Goal: Transaction & Acquisition: Purchase product/service

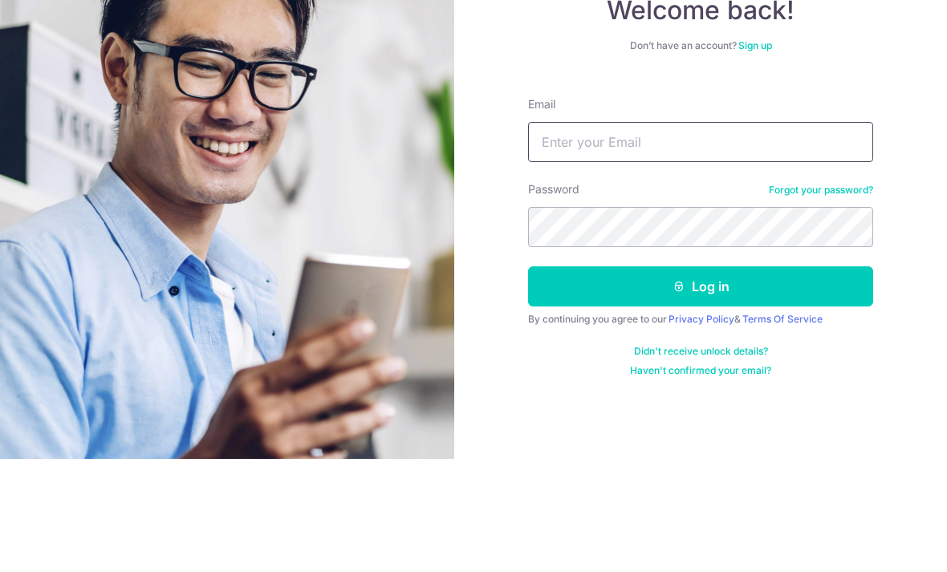
type input "[EMAIL_ADDRESS][DOMAIN_NAME]"
click at [701, 380] on button "Log in" at bounding box center [700, 400] width 345 height 40
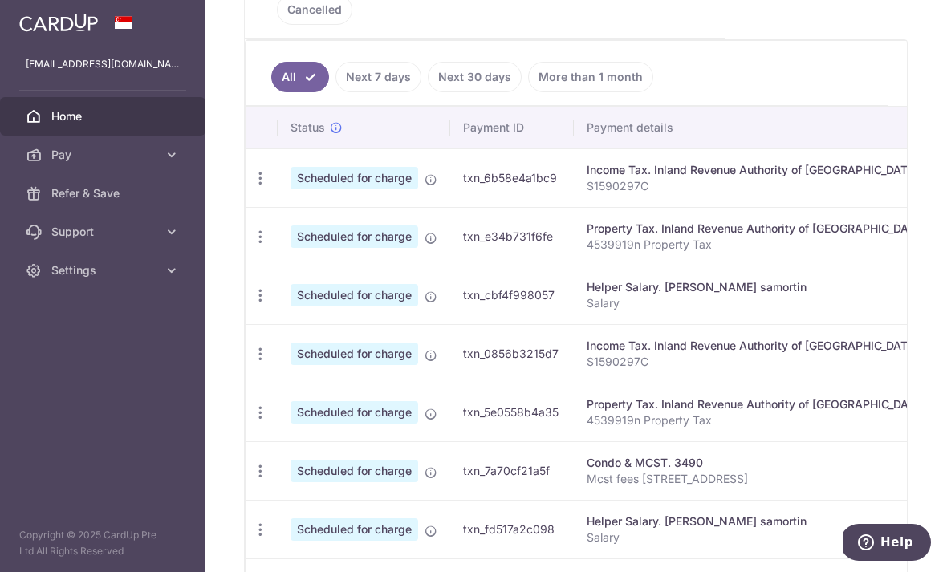
scroll to position [385, 0]
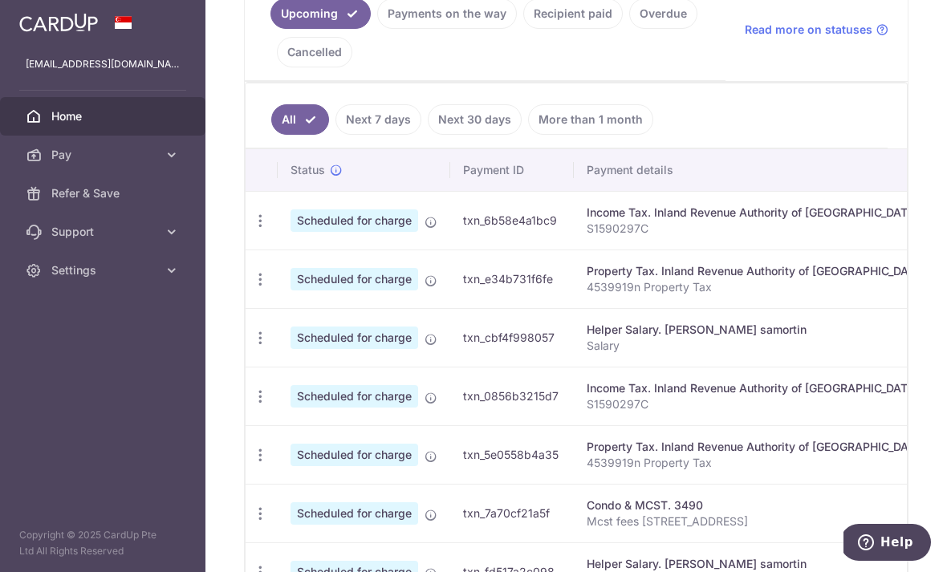
click at [528, 135] on link "More than 1 month" at bounding box center [590, 119] width 125 height 30
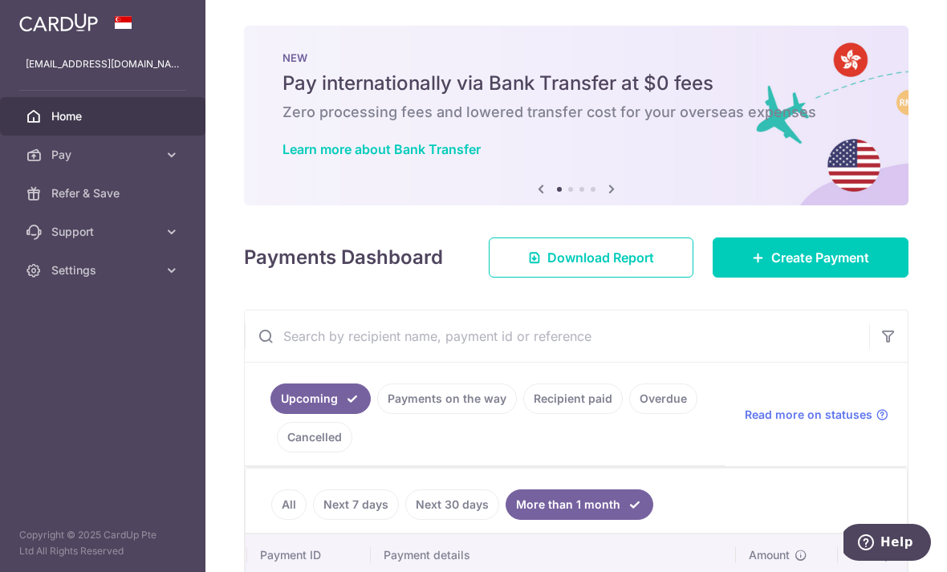
scroll to position [0, 0]
click at [814, 267] on span "Create Payment" at bounding box center [820, 257] width 98 height 19
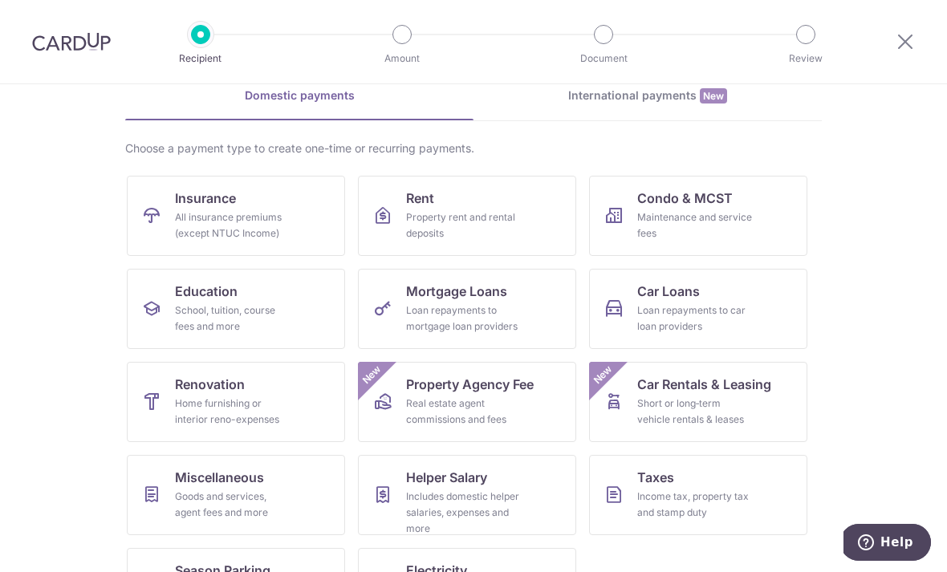
scroll to position [81, 0]
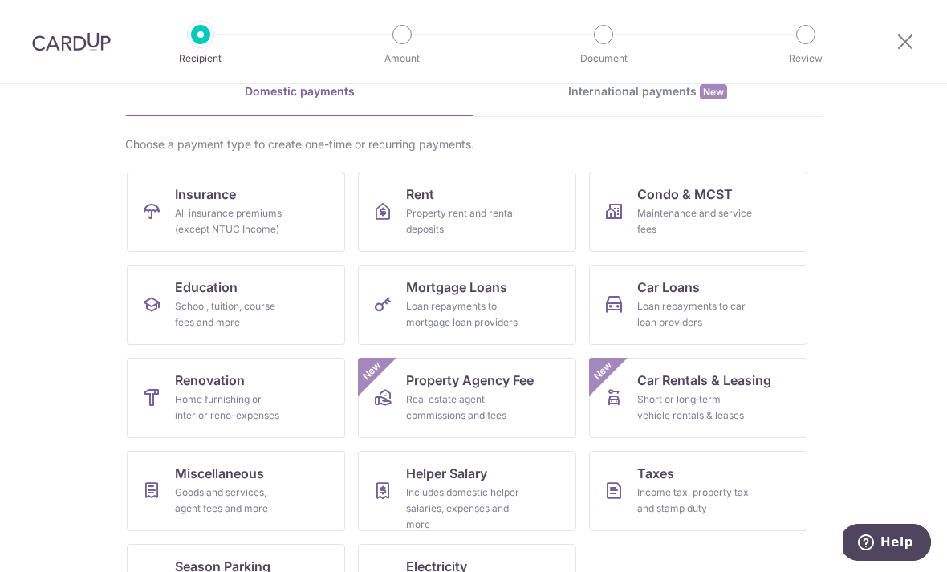
click at [488, 498] on div "Includes domestic helper salaries, expenses and more" at bounding box center [464, 509] width 116 height 48
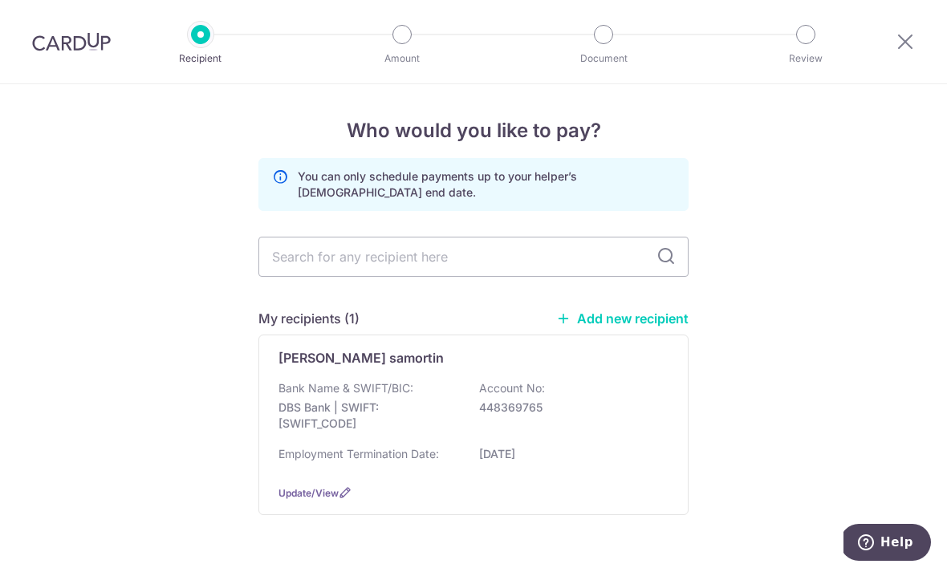
click at [384, 367] on p "Araos jenevie samortin" at bounding box center [360, 357] width 165 height 19
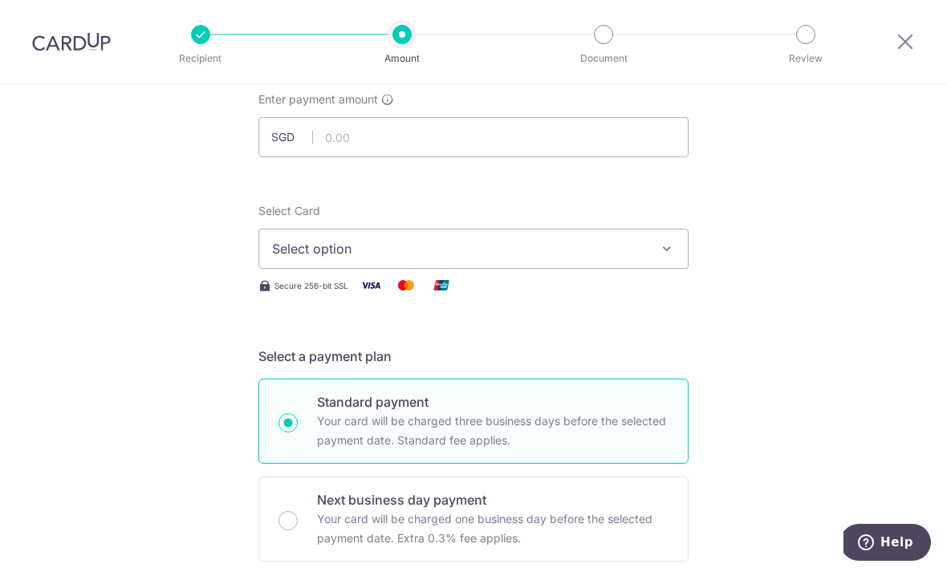
scroll to position [96, 0]
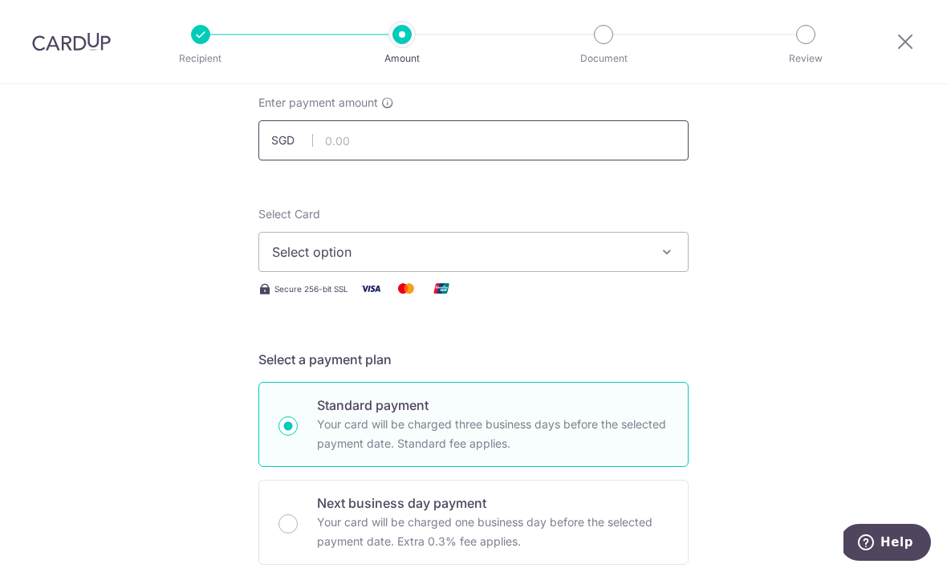
click at [483, 146] on input "text" at bounding box center [473, 140] width 430 height 40
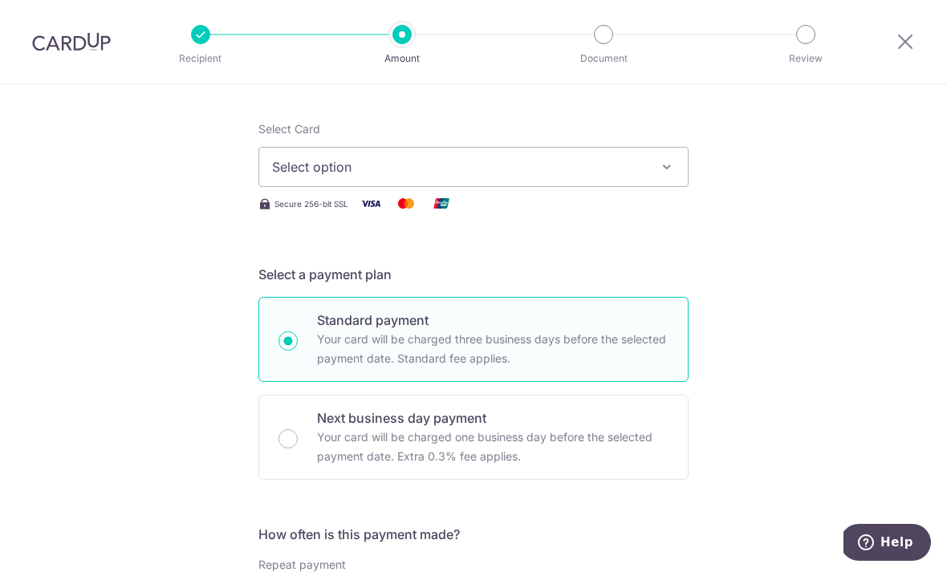
scroll to position [202, 0]
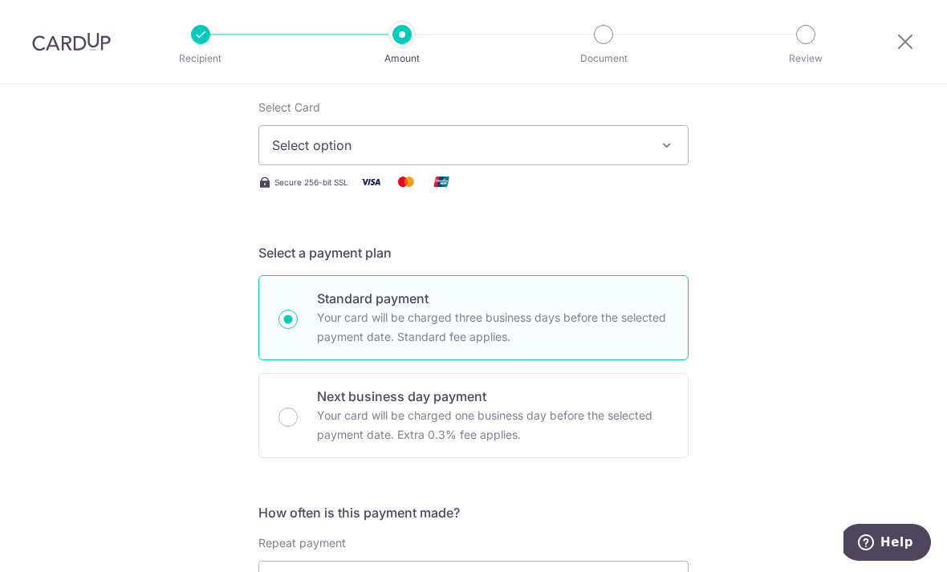
click at [669, 153] on icon "button" at bounding box center [667, 145] width 16 height 16
type input "680.00"
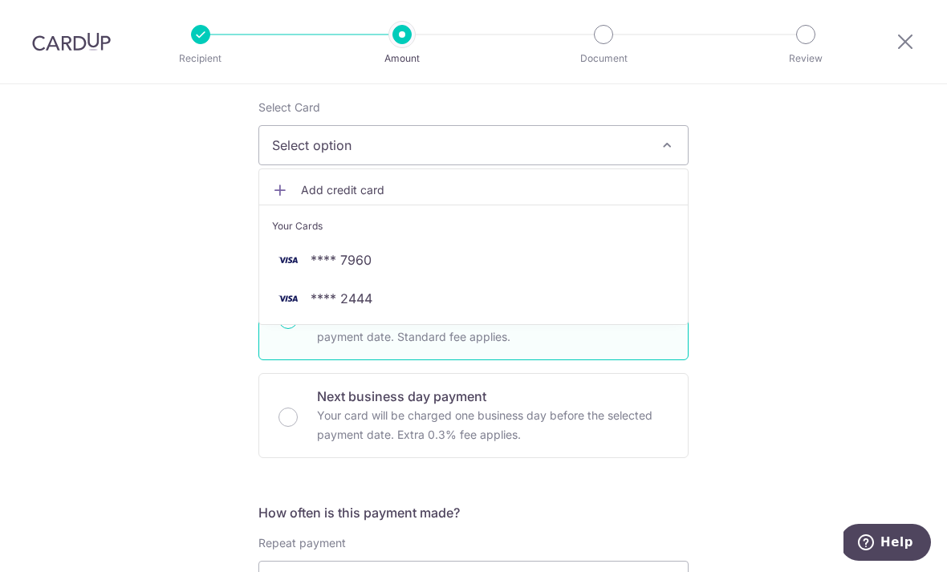
click at [365, 308] on span "**** 2444" at bounding box center [342, 298] width 62 height 19
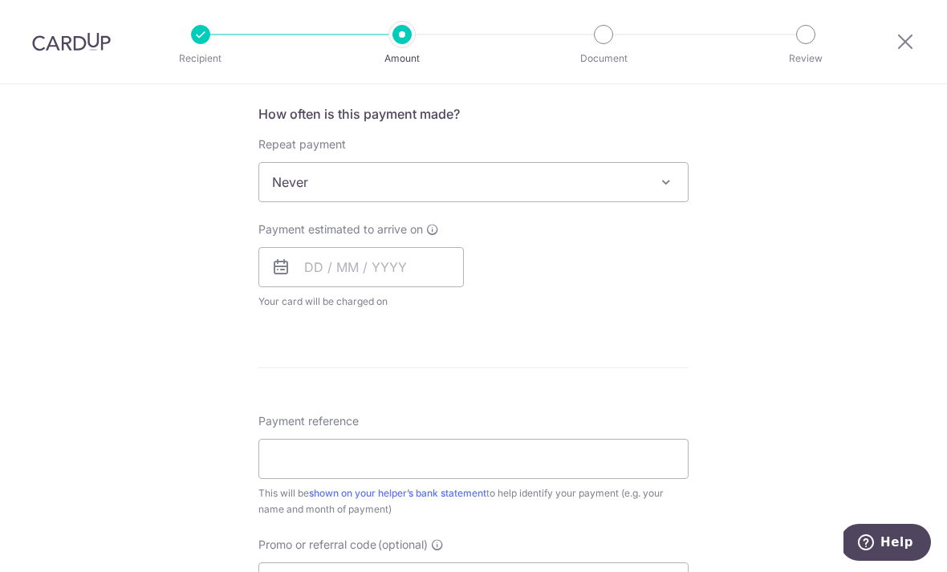
scroll to position [605, 0]
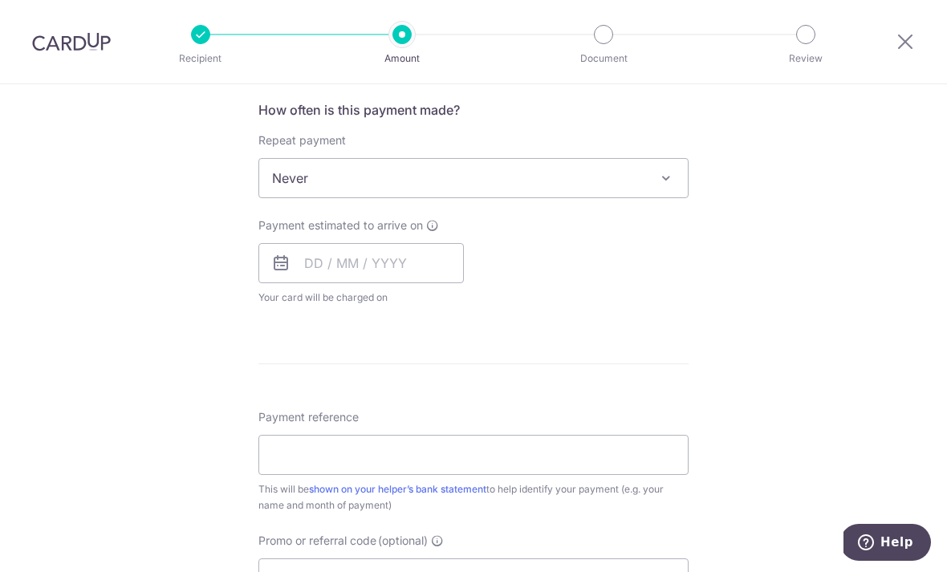
click at [677, 194] on span "Never" at bounding box center [473, 178] width 429 height 39
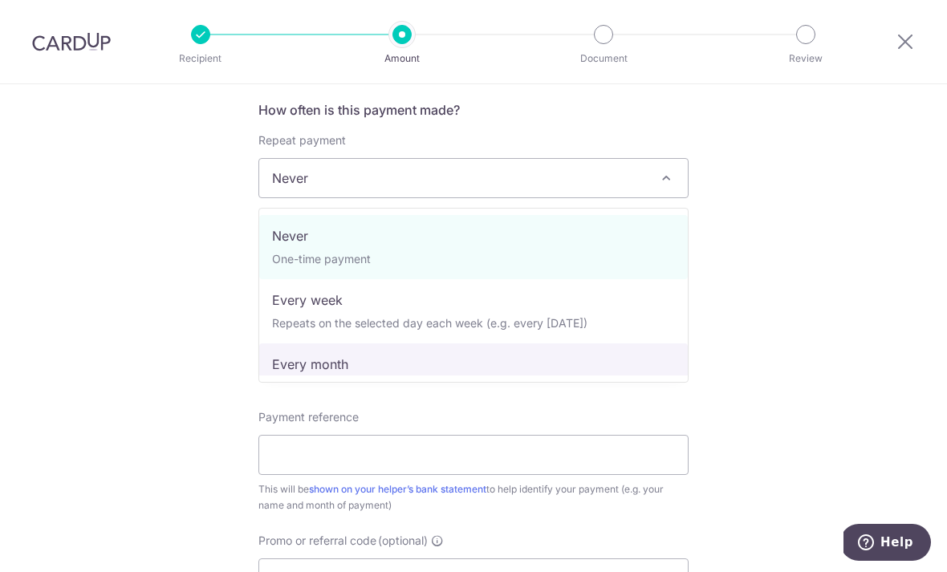
select select "3"
type input "31/12/2025"
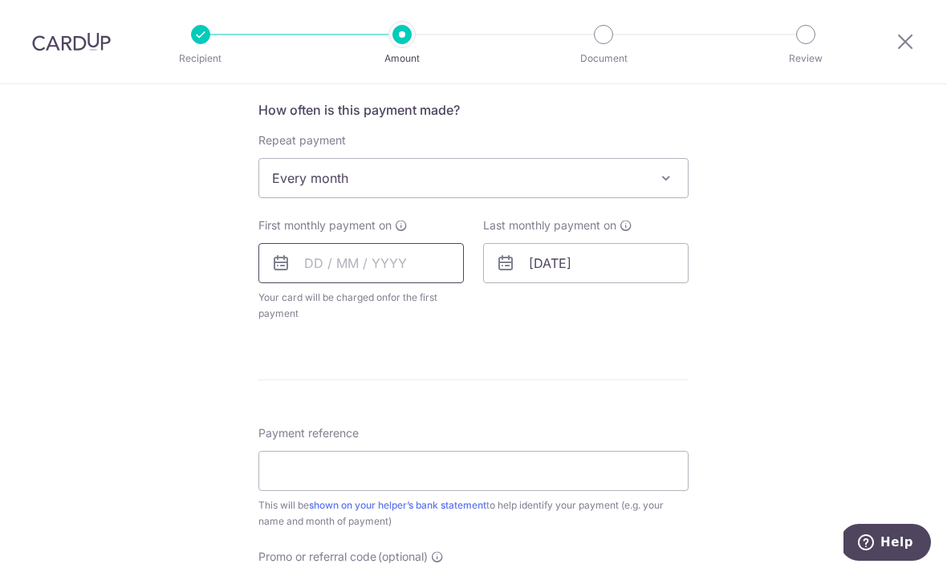
click at [323, 279] on input "text" at bounding box center [360, 263] width 205 height 40
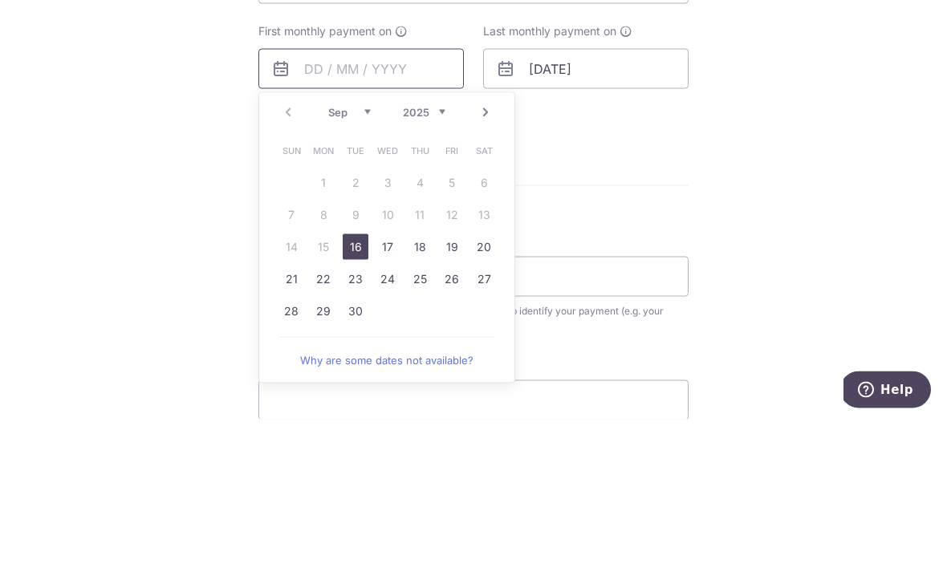
scroll to position [648, 0]
click at [364, 257] on select "Sep Oct Nov Dec" at bounding box center [349, 263] width 43 height 13
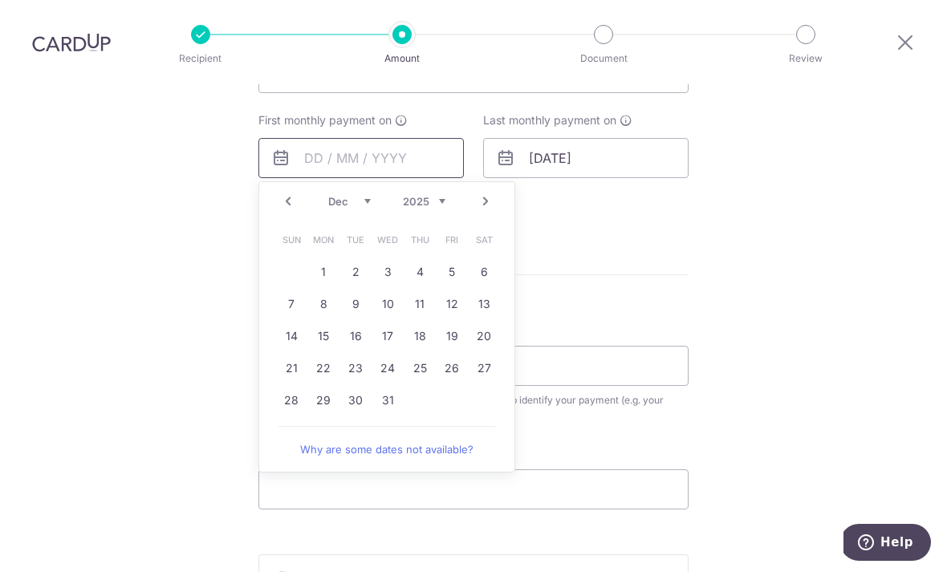
scroll to position [712, 0]
click at [444, 193] on select "2025 2026 2027 2028 2029 2030 2031 2032 2033 2034 2035" at bounding box center [424, 199] width 43 height 13
click at [362, 193] on select "Jan Feb Mar Apr May Jun Jul Aug Sep Oct Nov Dec" at bounding box center [349, 199] width 43 height 13
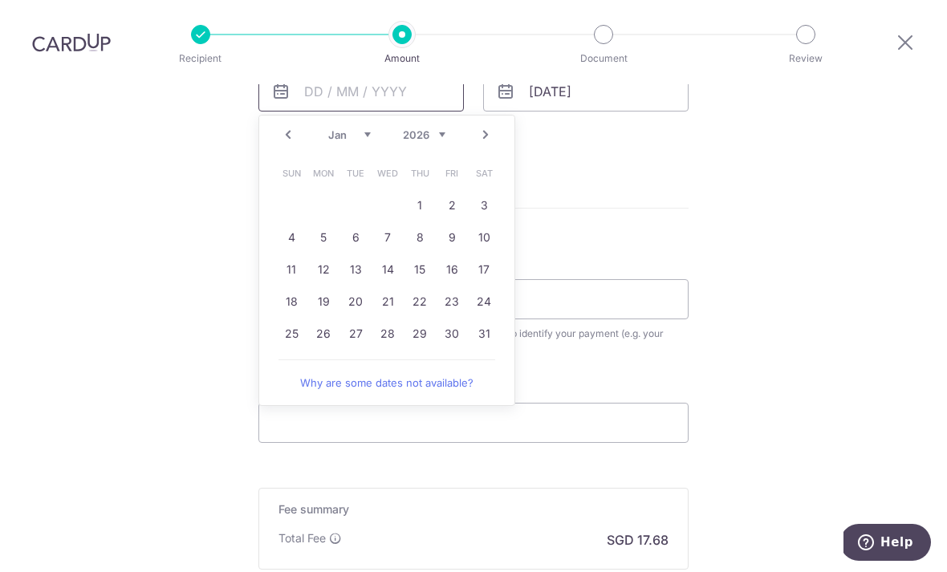
scroll to position [784, 0]
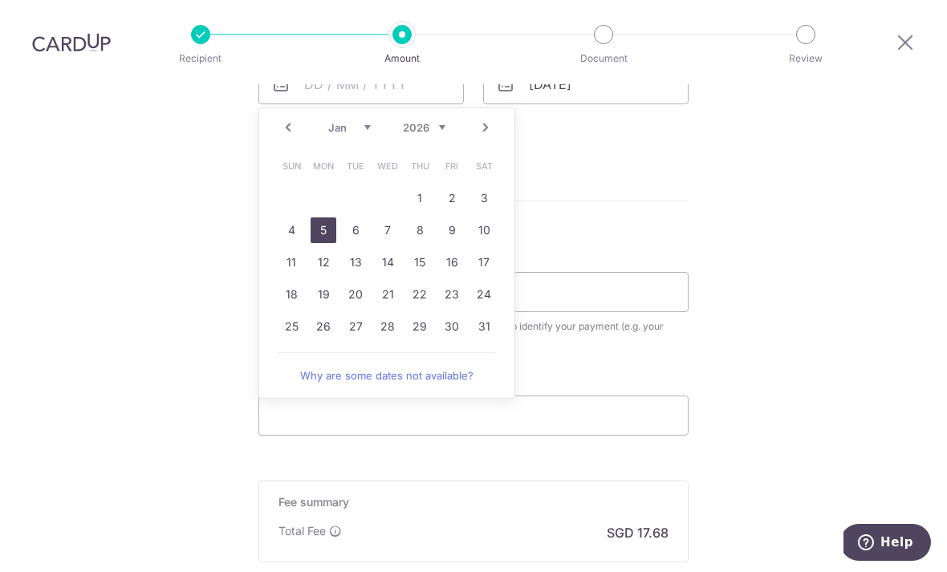
click at [328, 217] on link "5" at bounding box center [324, 230] width 26 height 26
type input "05/01/2026"
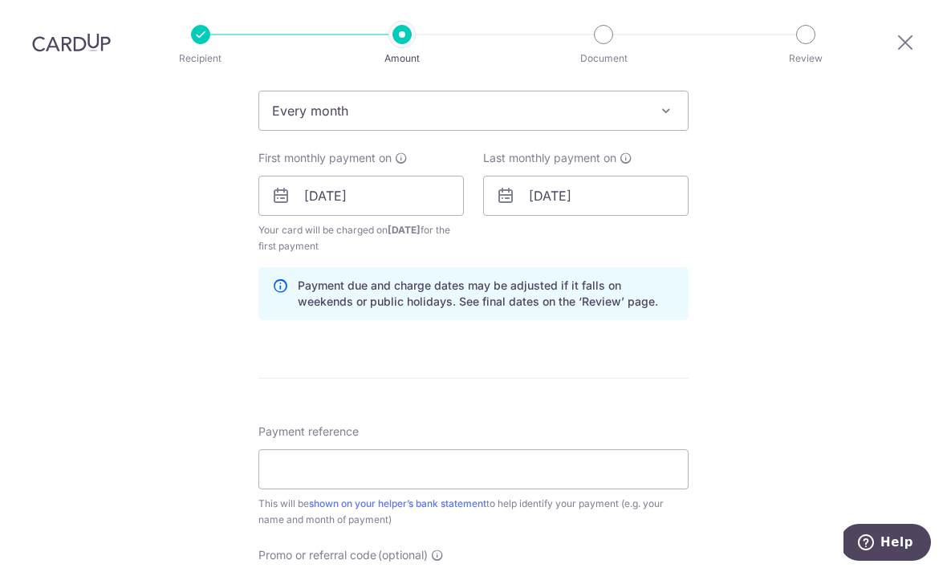
scroll to position [665, 0]
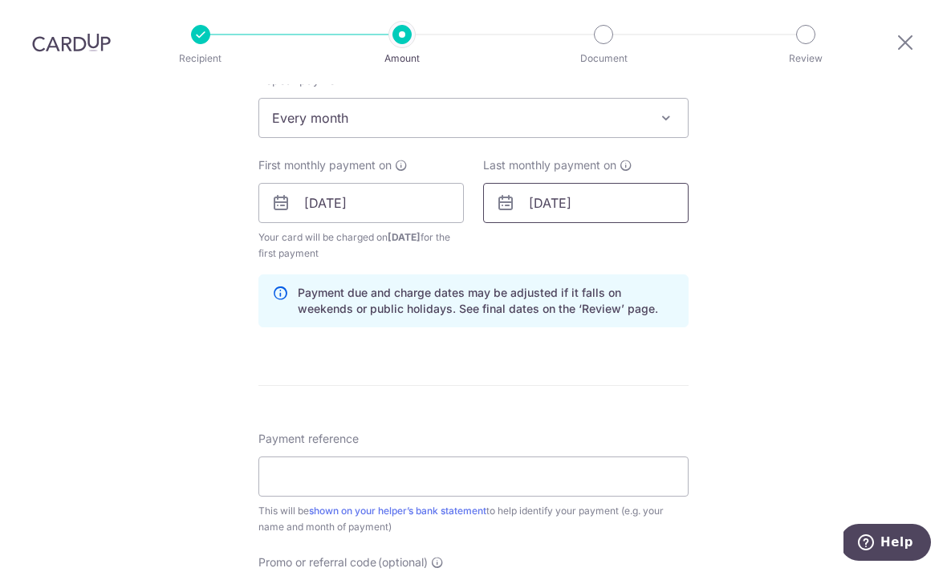
click at [633, 183] on input "05/01/2026" at bounding box center [585, 203] width 205 height 40
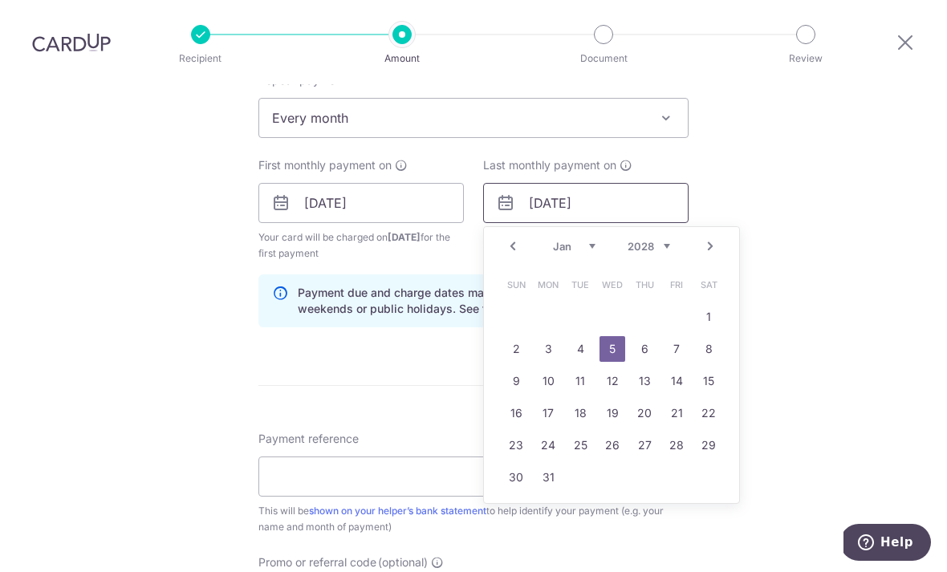
type input "05/01/2028"
click at [621, 336] on link "5" at bounding box center [613, 349] width 26 height 26
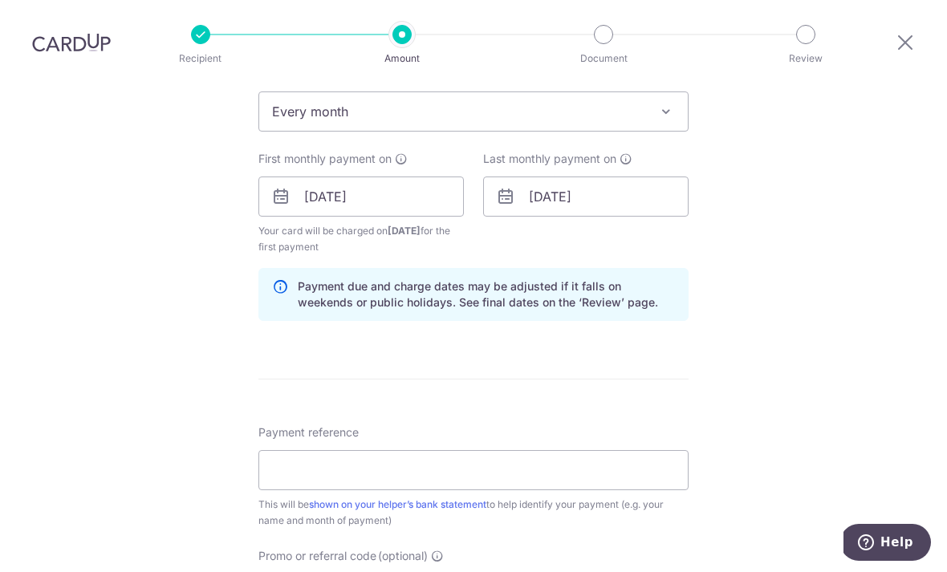
scroll to position [671, 0]
click at [316, 177] on input "05/01/2026" at bounding box center [360, 197] width 205 height 40
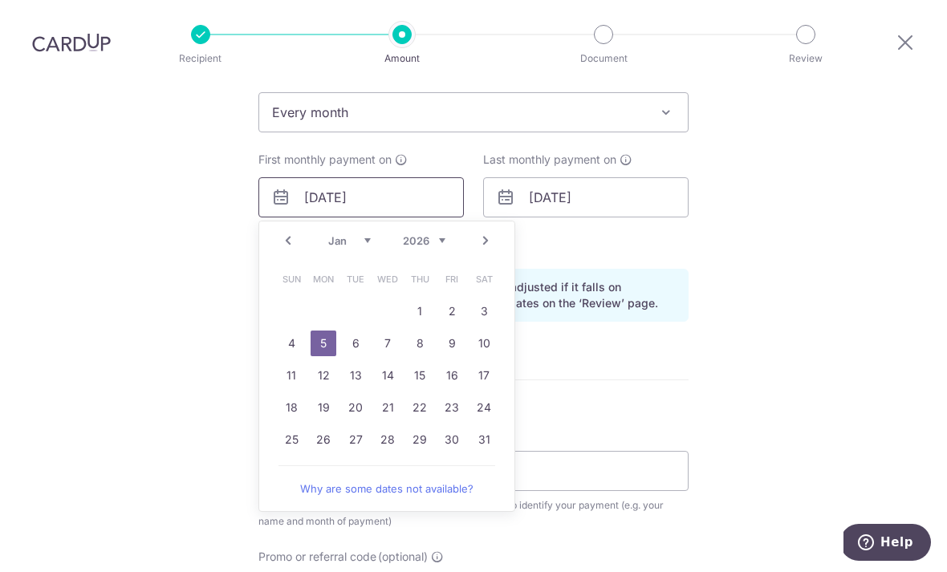
click at [291, 177] on input "05/01/2026" at bounding box center [360, 197] width 205 height 40
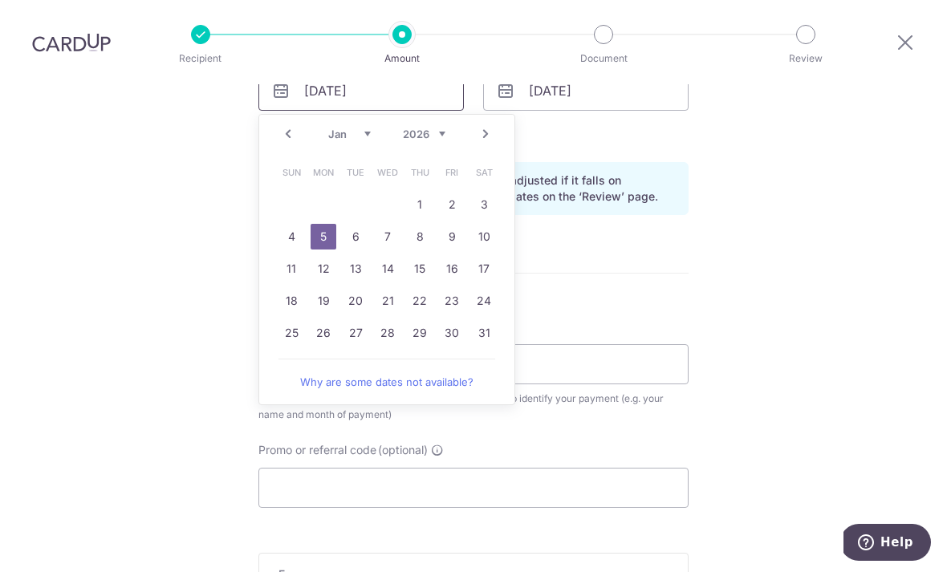
scroll to position [783, 0]
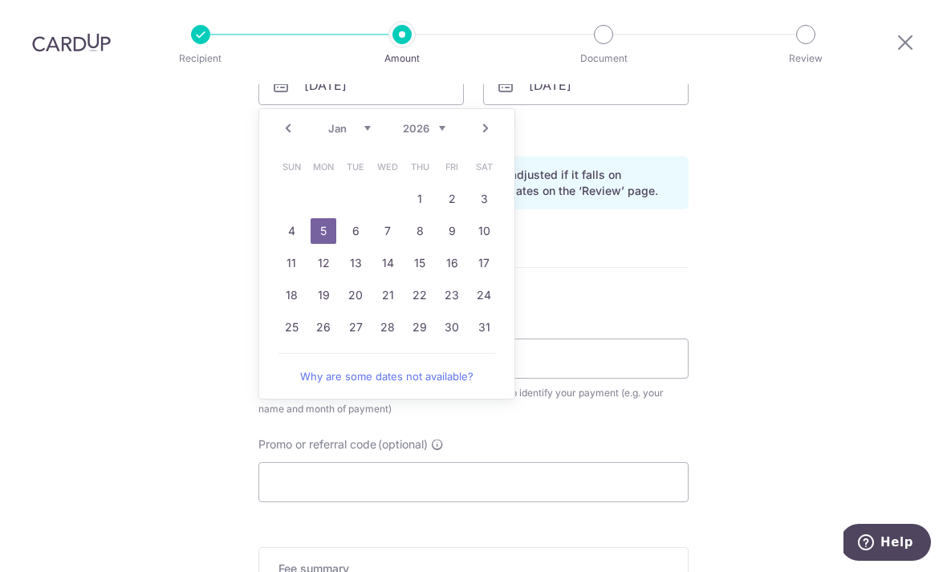
click at [394, 218] on link "7" at bounding box center [388, 231] width 26 height 26
type input "07/01/2026"
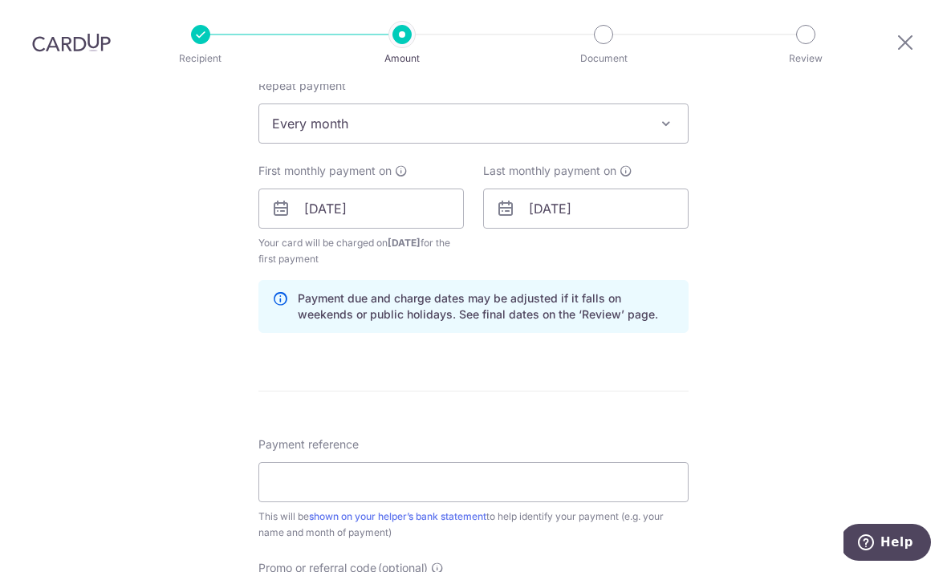
scroll to position [661, 0]
click at [547, 187] on input "05/01/2028" at bounding box center [585, 207] width 205 height 40
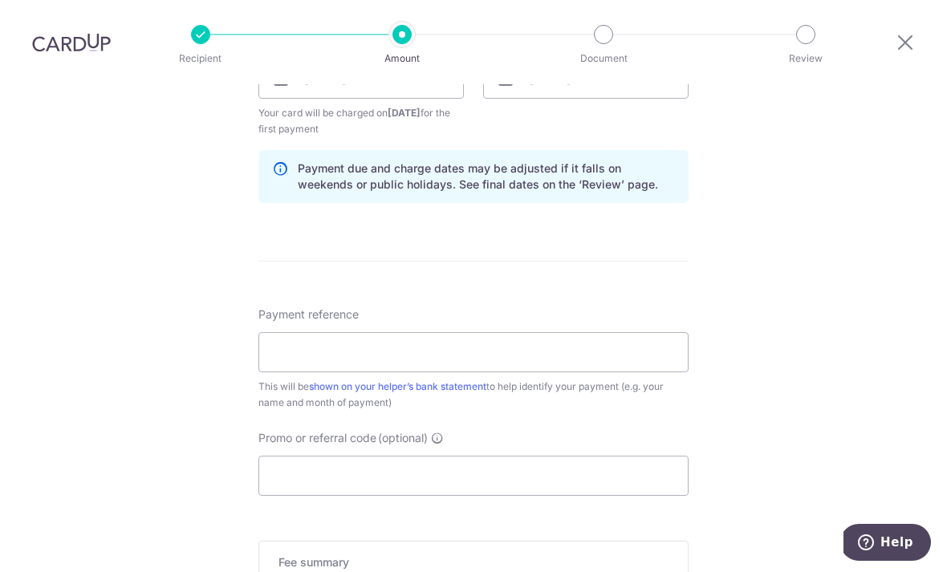
scroll to position [836, 0]
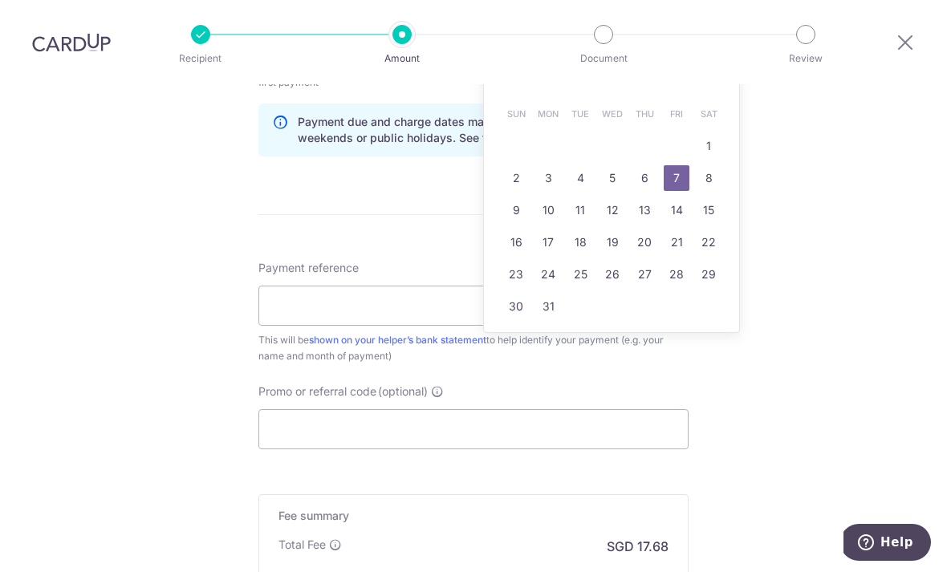
type input "07/01/2028"
click at [388, 286] on input "Payment reference" at bounding box center [473, 306] width 430 height 40
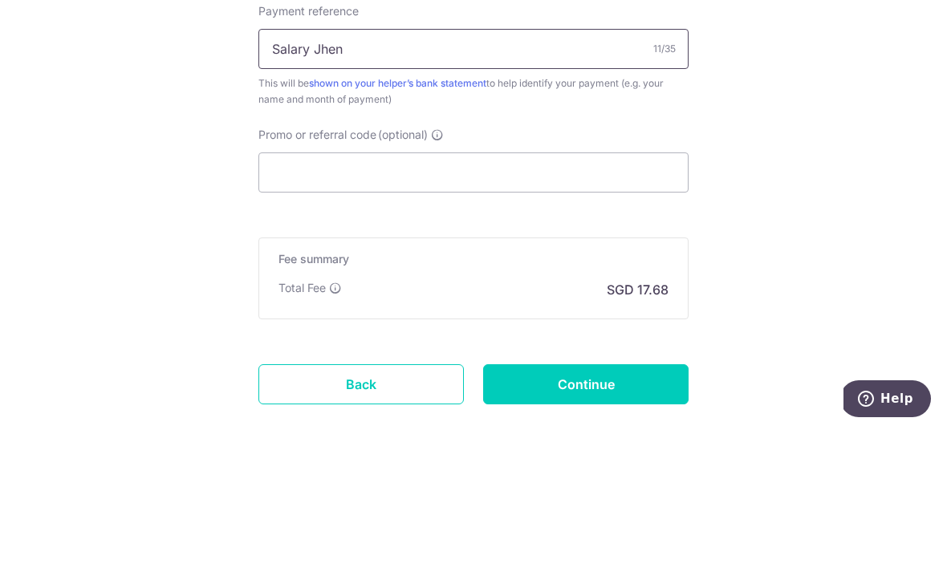
scroll to position [953, 0]
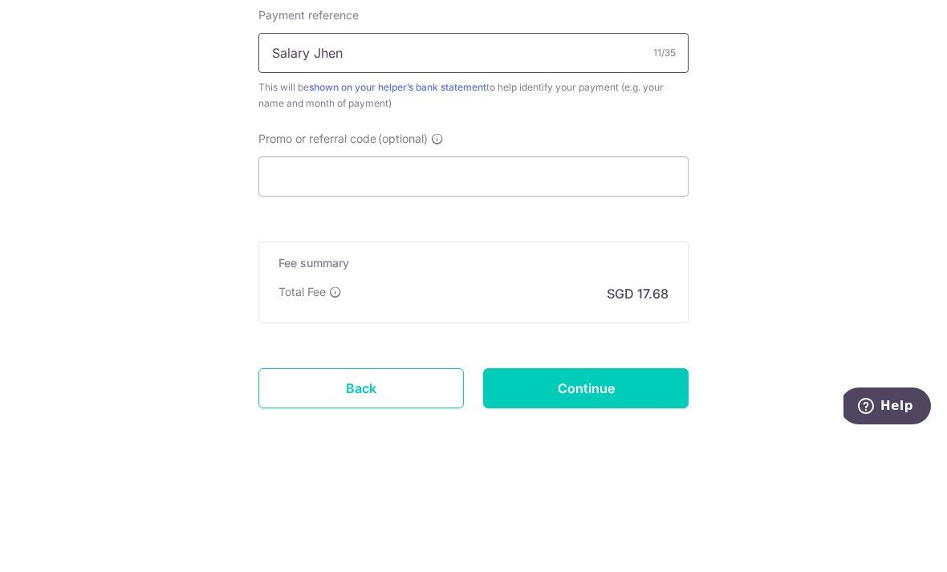
type input "Salary Jhen"
click at [516, 293] on input "Promo or referral code (optional)" at bounding box center [473, 313] width 430 height 40
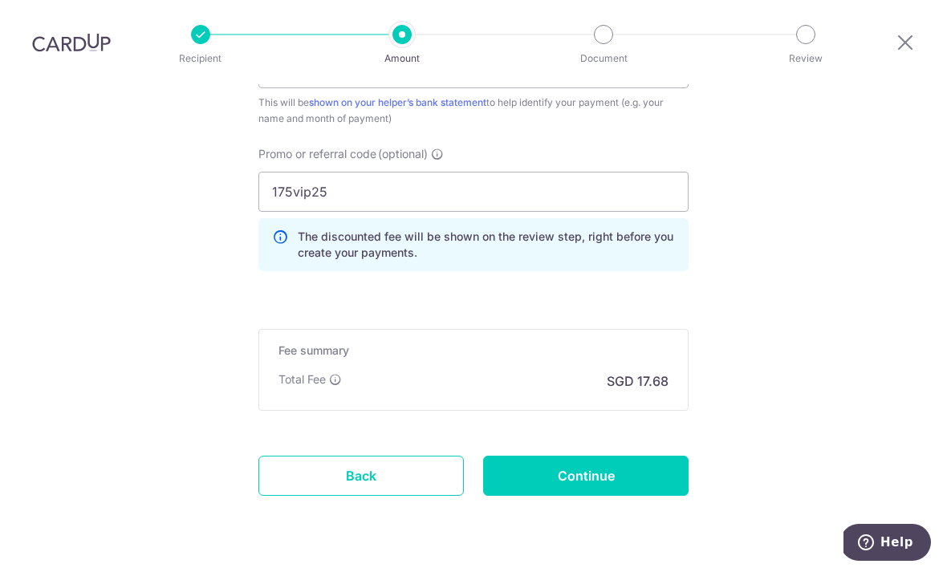
scroll to position [1073, 0]
type input "175vip25"
click at [624, 457] on input "Continue" at bounding box center [585, 477] width 205 height 40
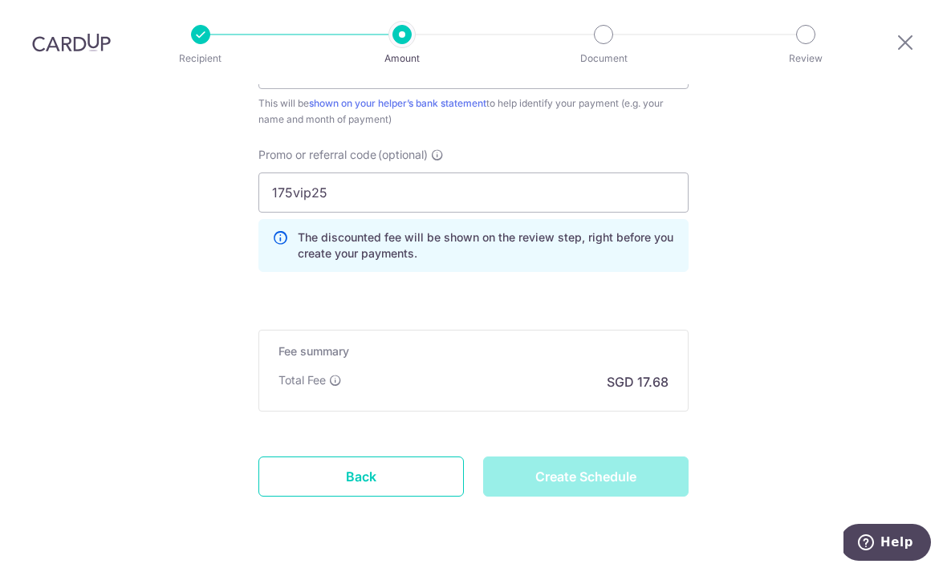
type input "Create Schedule"
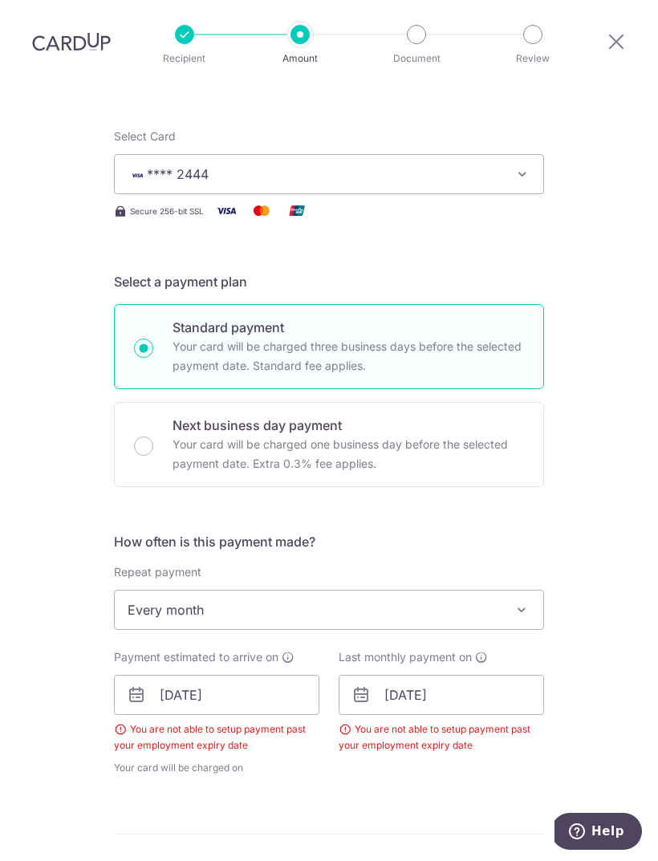
scroll to position [180, 0]
click at [9, 327] on div "Tell us more about your payment Enter payment amount SGD 680.00 680.00 Select C…" at bounding box center [329, 689] width 658 height 1570
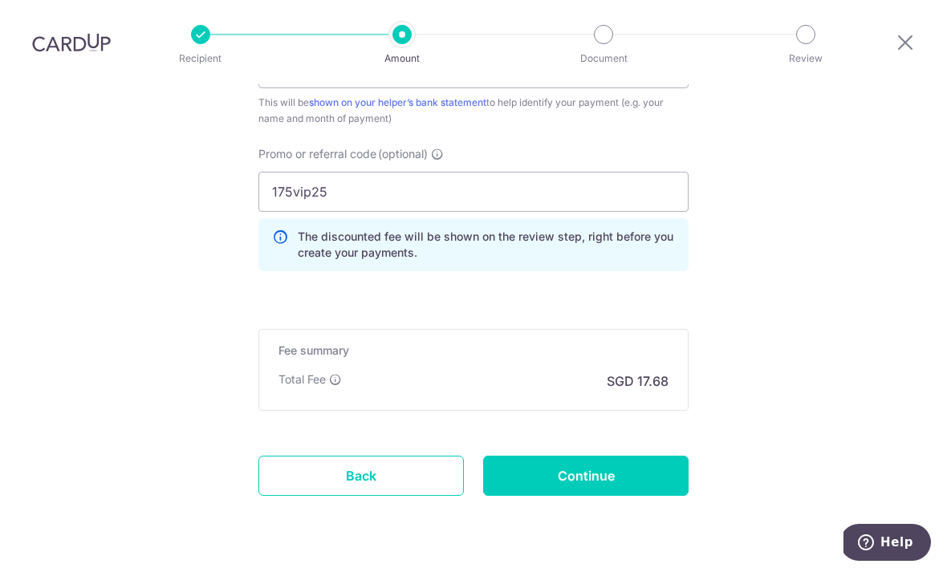
scroll to position [1030, 0]
click at [359, 457] on link "Back" at bounding box center [360, 477] width 205 height 40
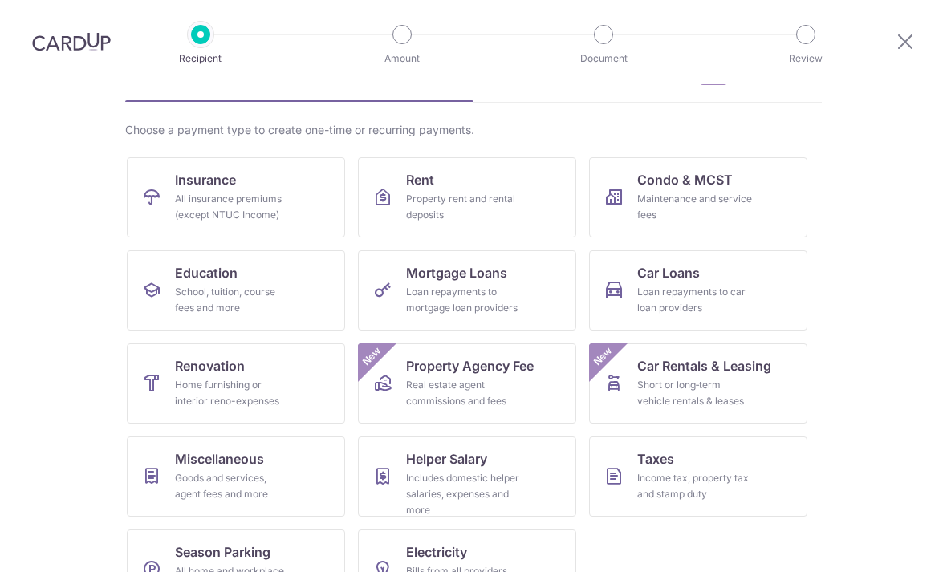
scroll to position [95, 0]
click at [490, 484] on div "Includes domestic helper salaries, expenses and more" at bounding box center [464, 495] width 116 height 48
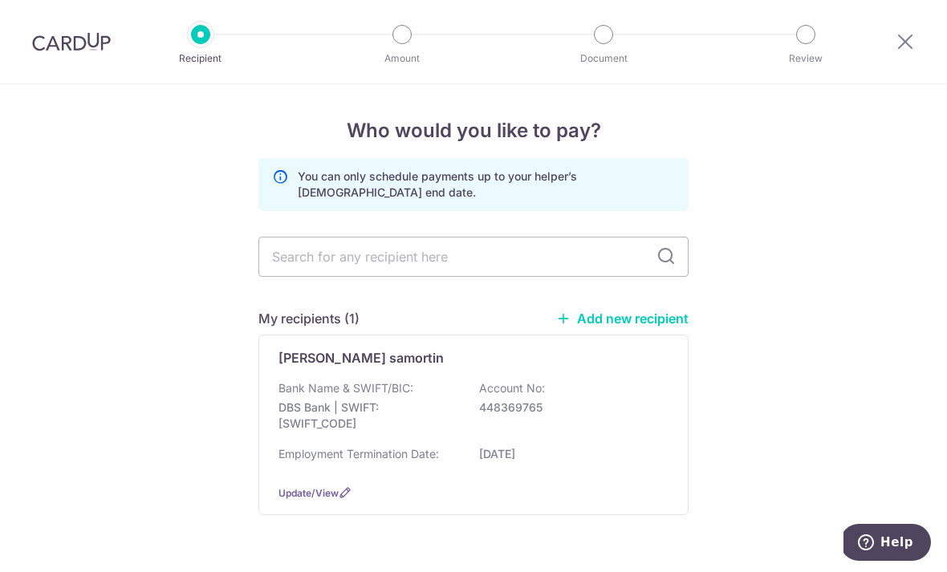
click at [325, 499] on span "Update/View" at bounding box center [308, 493] width 60 height 12
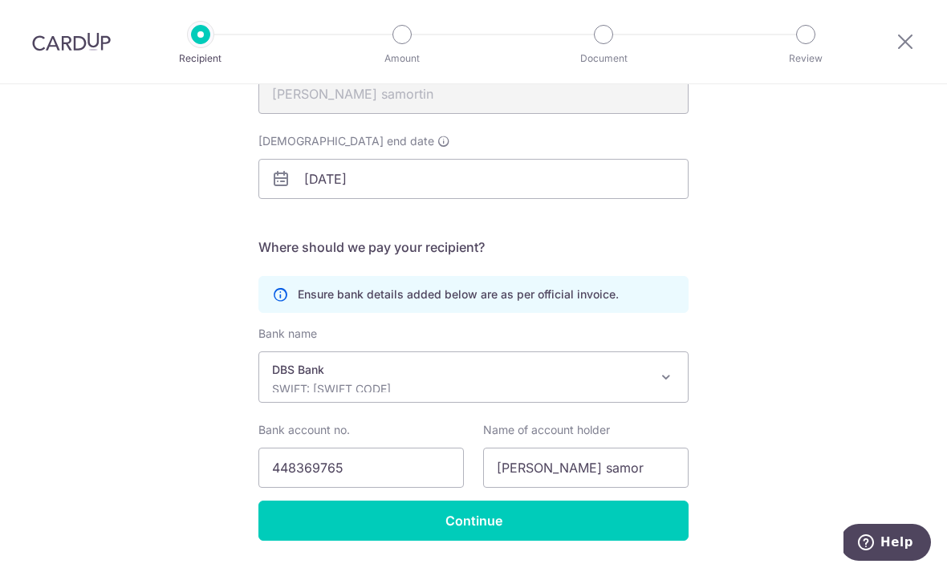
scroll to position [209, 0]
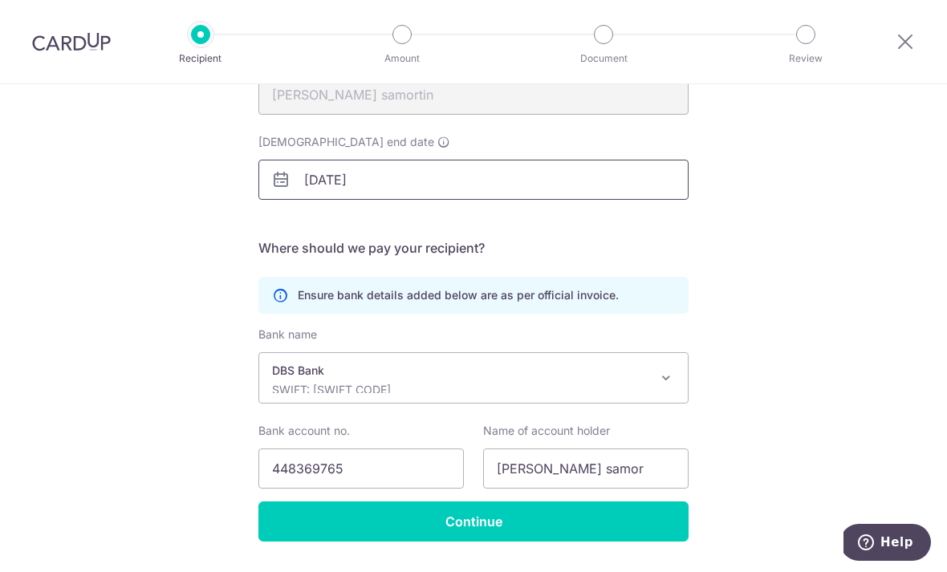
click at [513, 188] on input "[DATE]" at bounding box center [473, 180] width 430 height 40
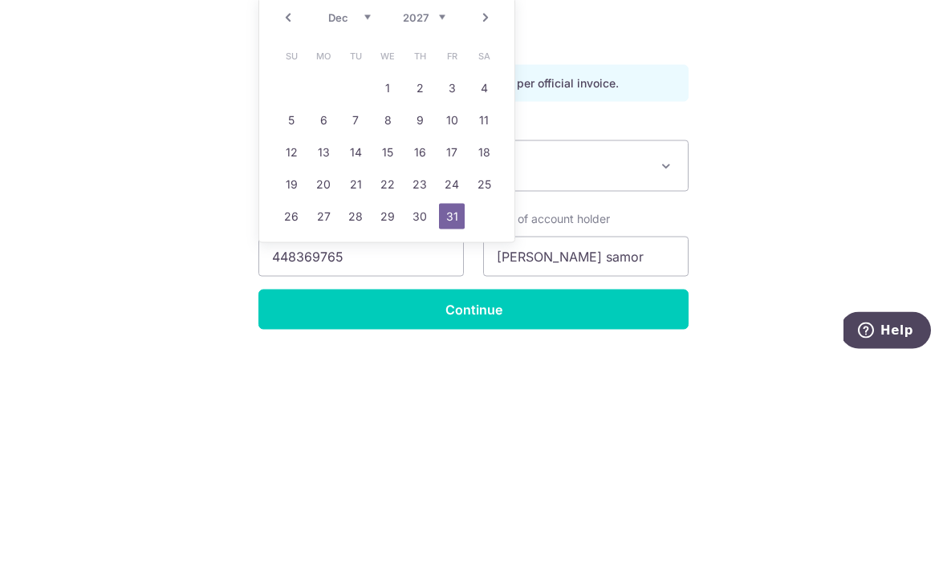
type input "[DATE]"
click at [463, 416] on link "31" at bounding box center [452, 429] width 26 height 26
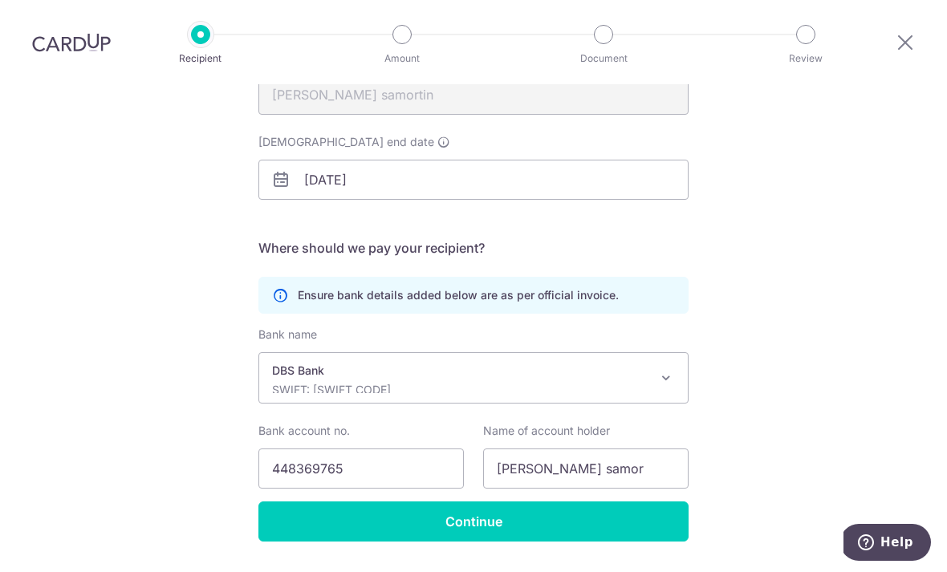
click at [527, 502] on input "Continue" at bounding box center [473, 522] width 430 height 40
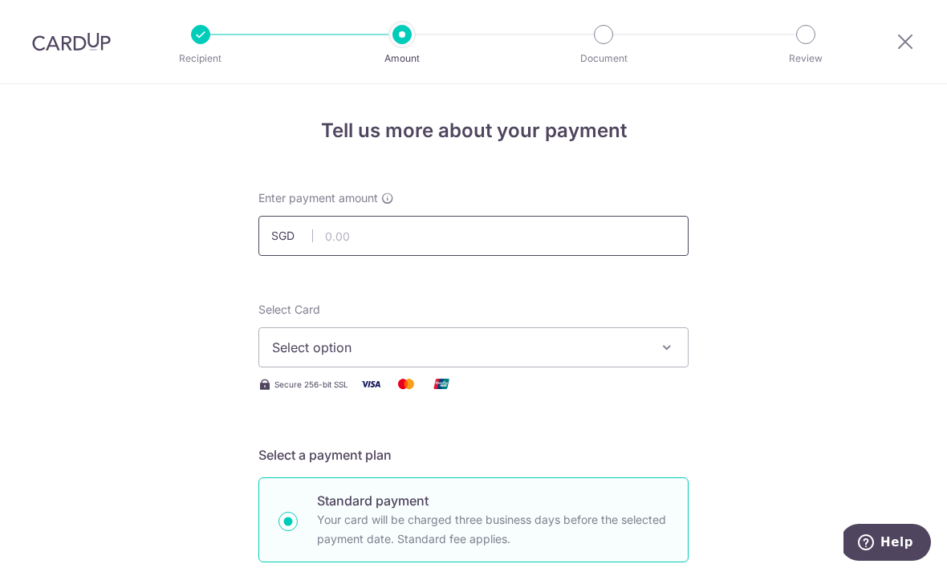
click at [522, 247] on input "text" at bounding box center [473, 236] width 430 height 40
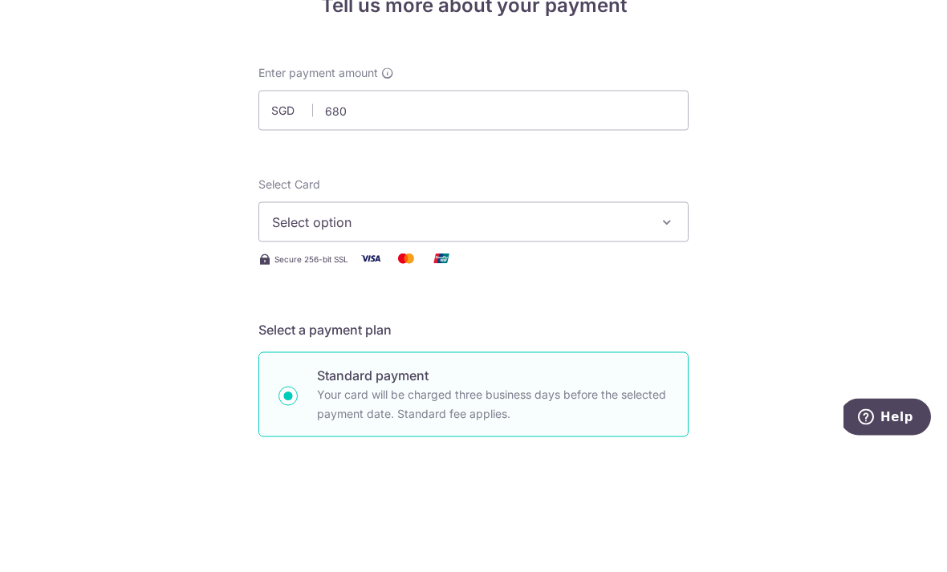
type input "680.00"
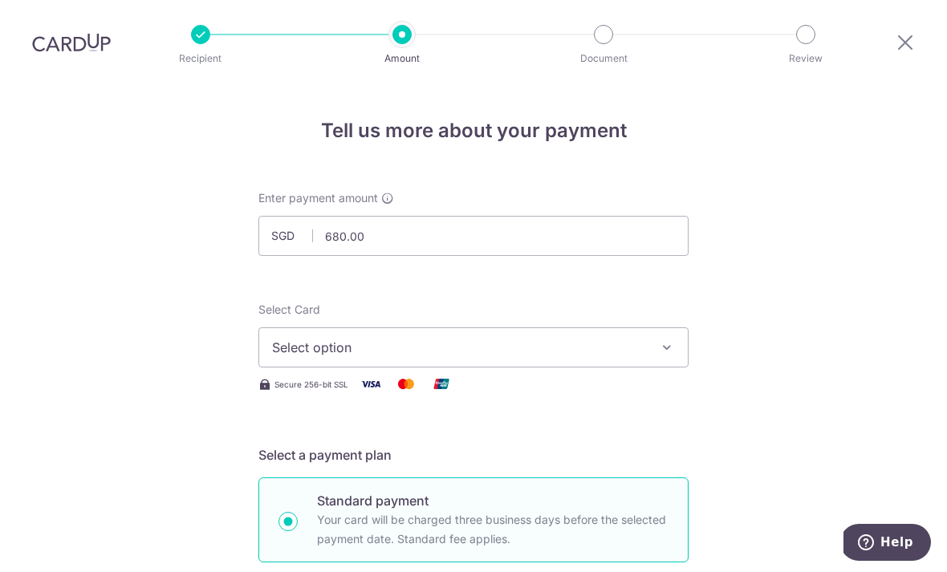
click at [685, 327] on button "Select option" at bounding box center [473, 347] width 430 height 40
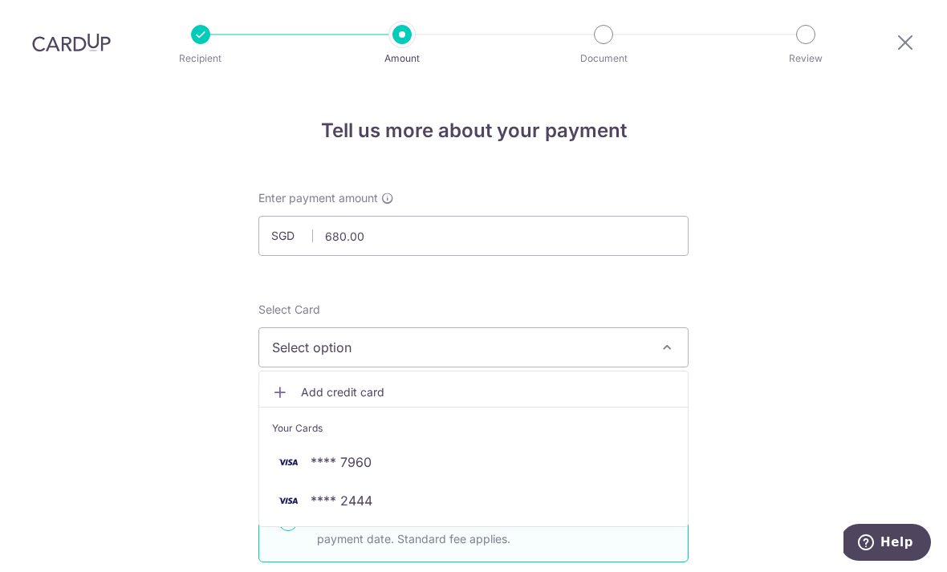
click at [380, 453] on span "**** 7960" at bounding box center [473, 462] width 403 height 19
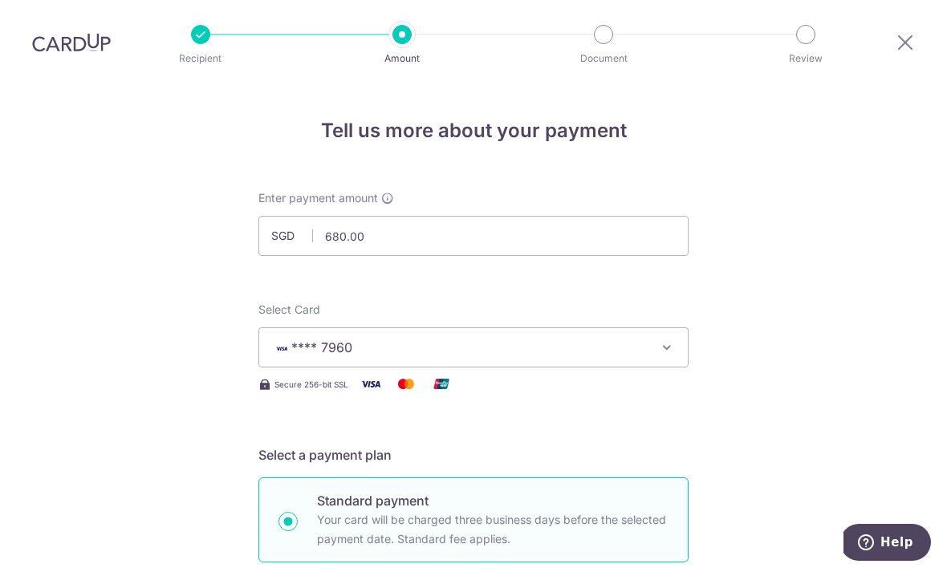
click at [688, 327] on button "**** 7960" at bounding box center [473, 347] width 430 height 40
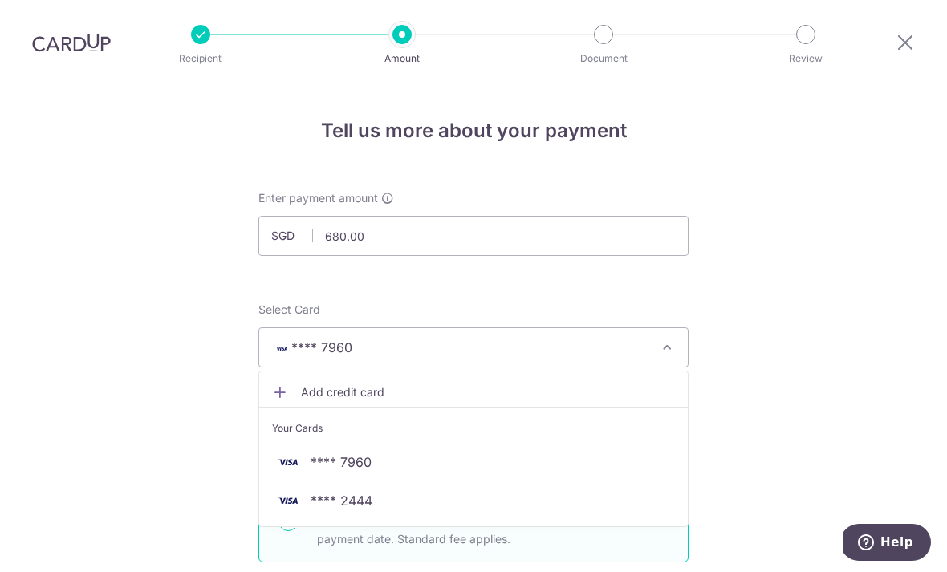
click at [366, 491] on span "**** 2444" at bounding box center [342, 500] width 62 height 19
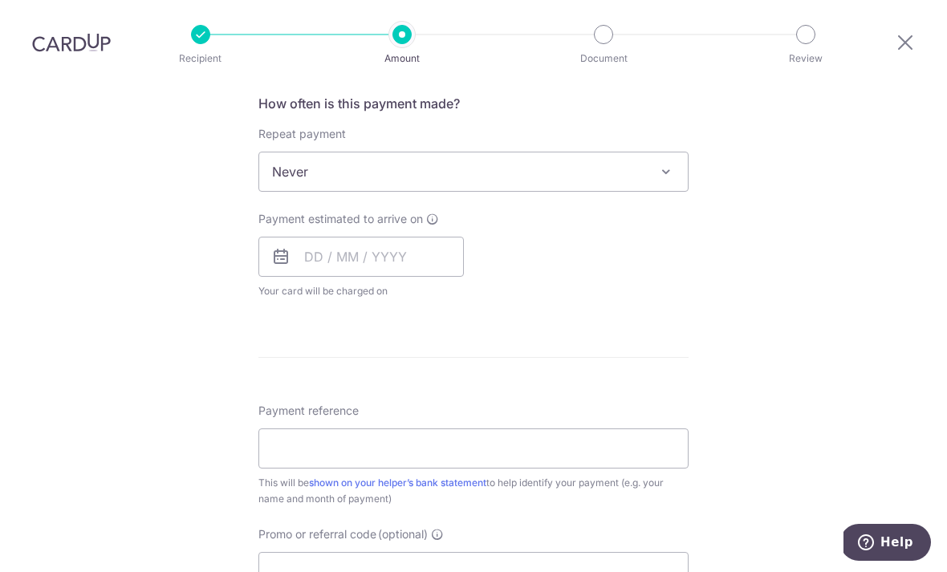
scroll to position [614, 0]
click at [680, 150] on span "Never" at bounding box center [473, 169] width 429 height 39
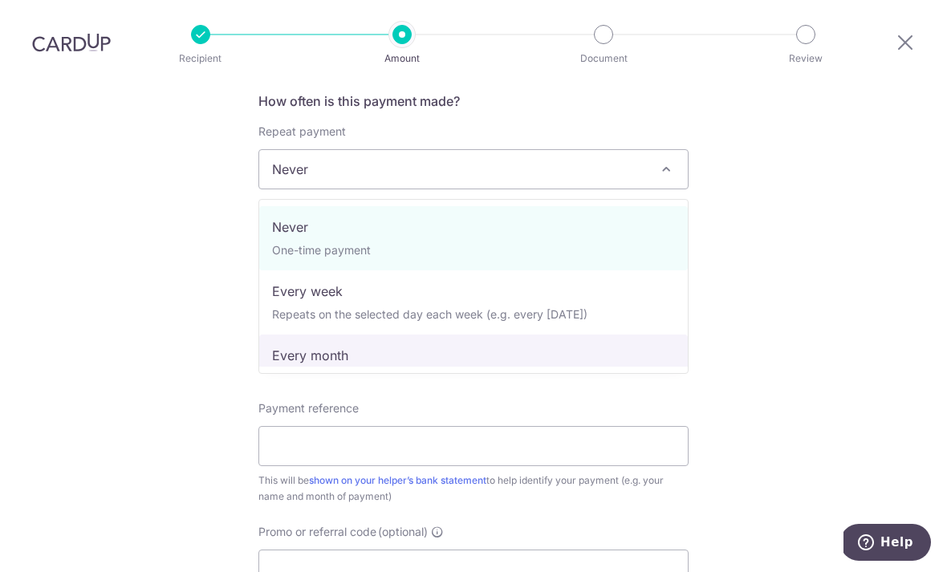
select select "3"
type input "31/12/2027"
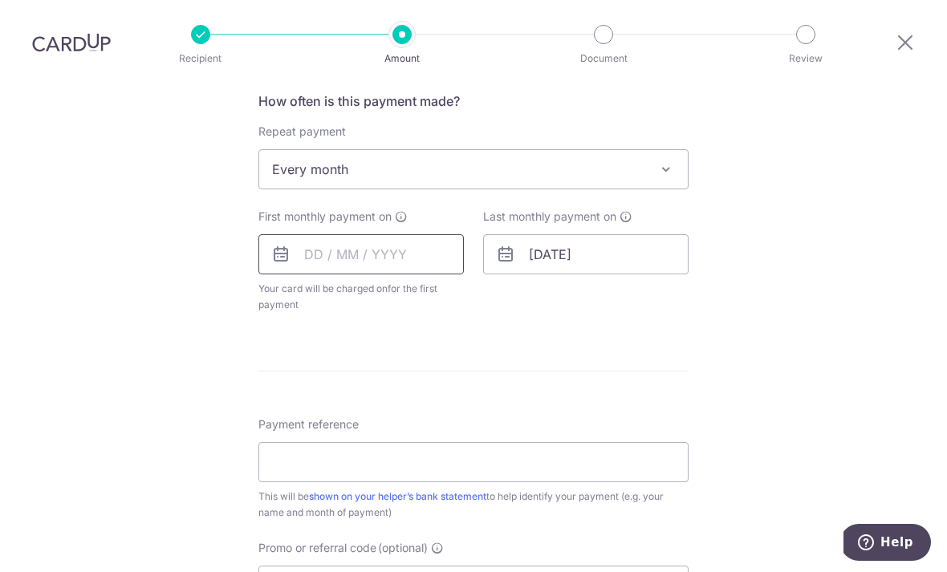
click at [311, 234] on input "text" at bounding box center [360, 254] width 205 height 40
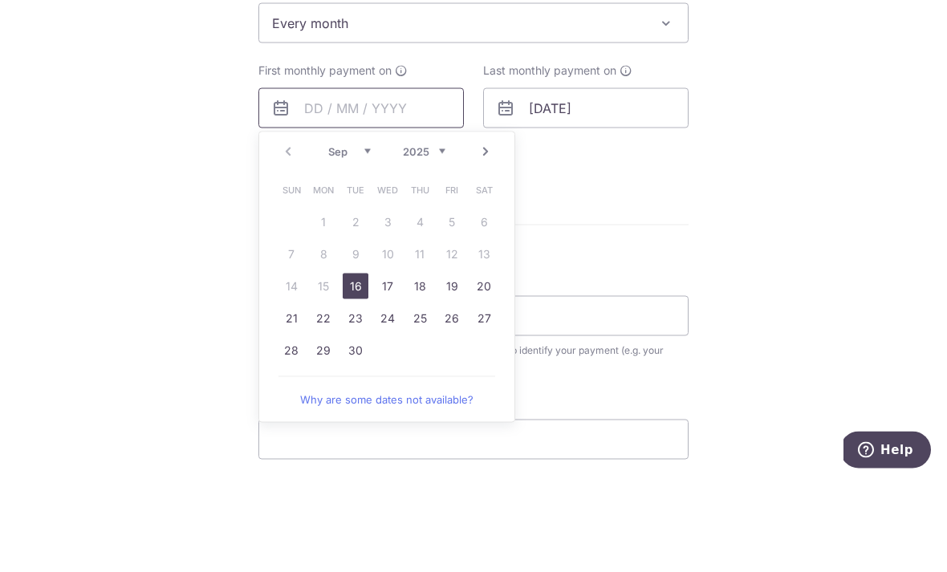
scroll to position [674, 0]
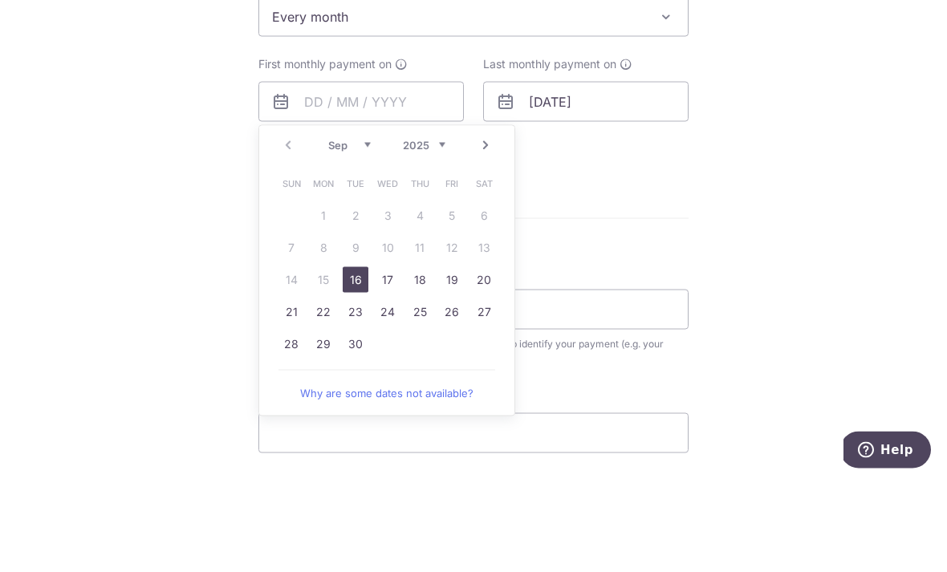
click at [364, 231] on select "Sep Oct Nov Dec" at bounding box center [349, 237] width 43 height 13
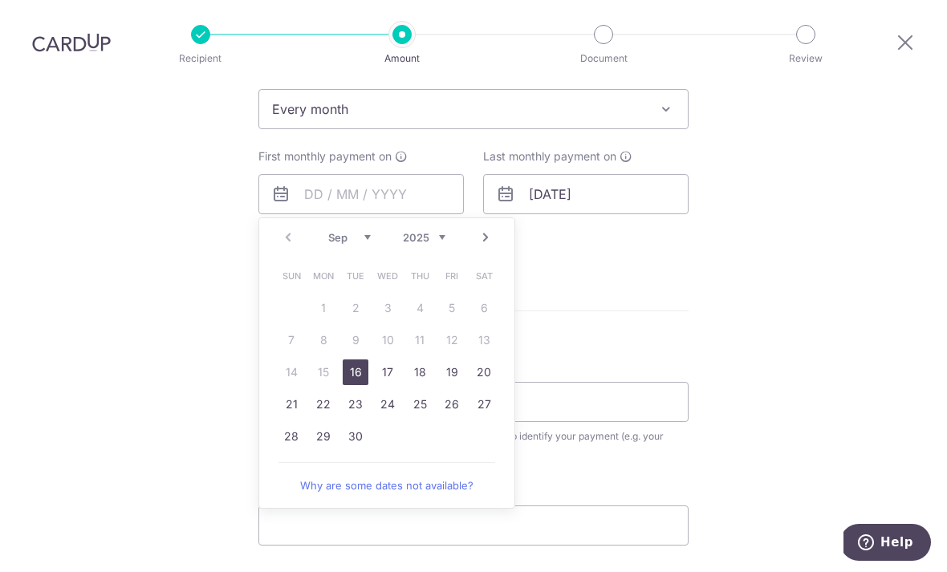
click at [442, 231] on select "2025 2026 2027 2028 2029 2030 2031 2032 2033 2034 2035" at bounding box center [424, 237] width 43 height 13
click at [368, 231] on select "Jan Feb Mar Apr May Jun Jul Aug Sep Oct Nov Dec" at bounding box center [349, 237] width 43 height 13
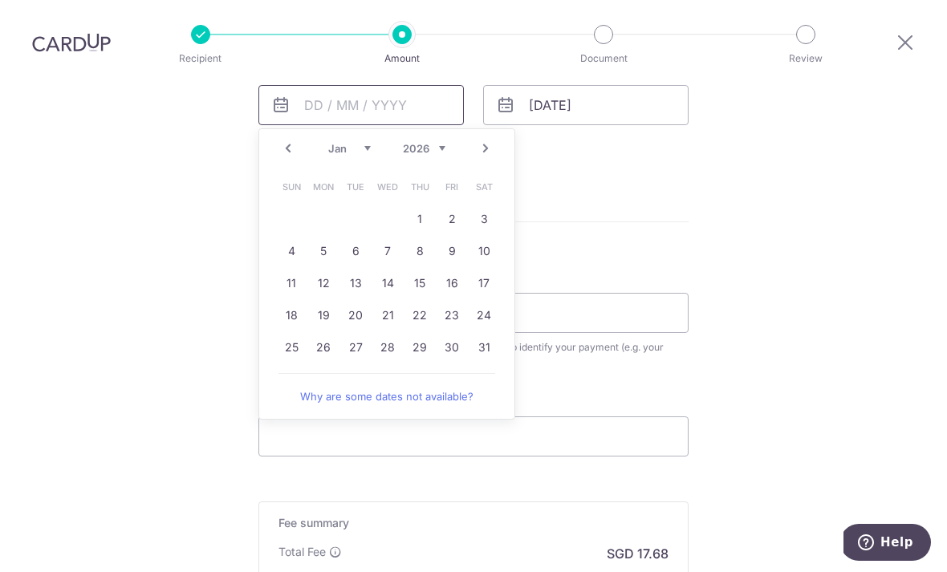
scroll to position [787, 0]
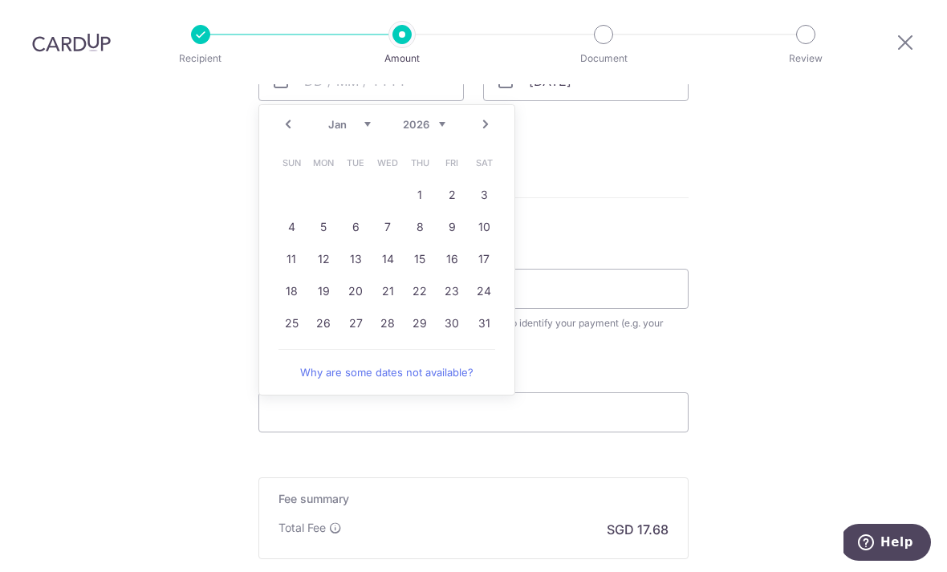
click at [387, 214] on link "7" at bounding box center [388, 227] width 26 height 26
type input "07/01/2026"
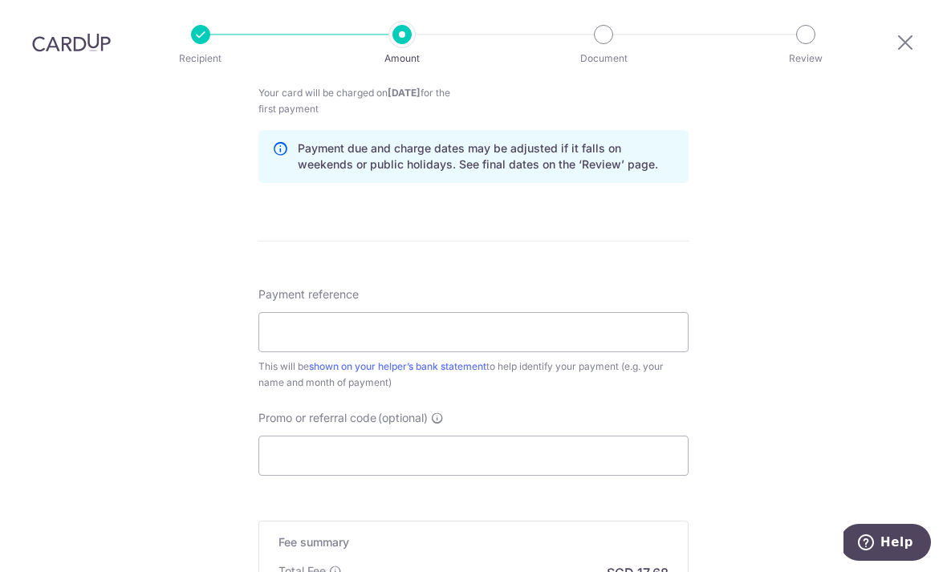
scroll to position [811, 0]
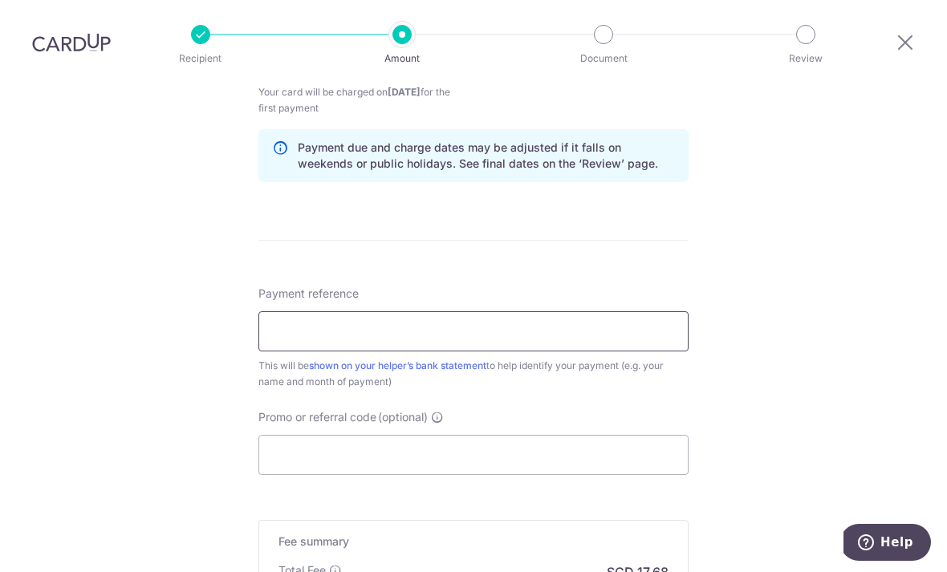
click at [600, 311] on input "Payment reference" at bounding box center [473, 331] width 430 height 40
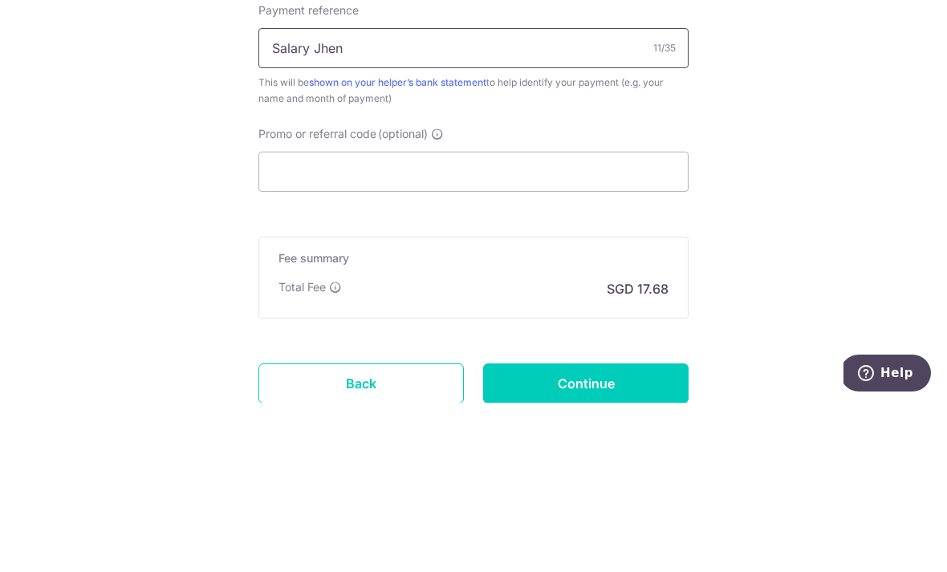
scroll to position [933, 0]
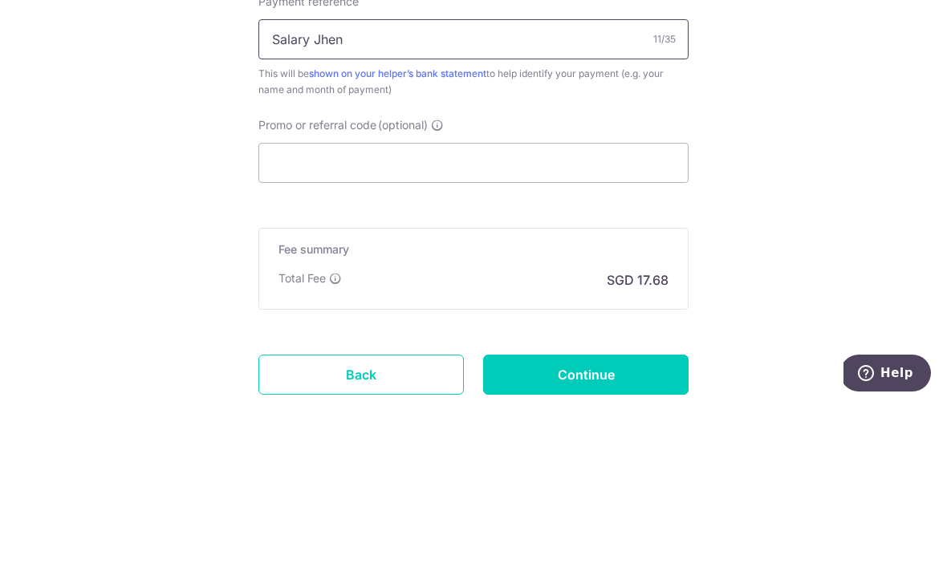
type input "Salary Jhen"
click at [548, 312] on input "Promo or referral code (optional)" at bounding box center [473, 332] width 430 height 40
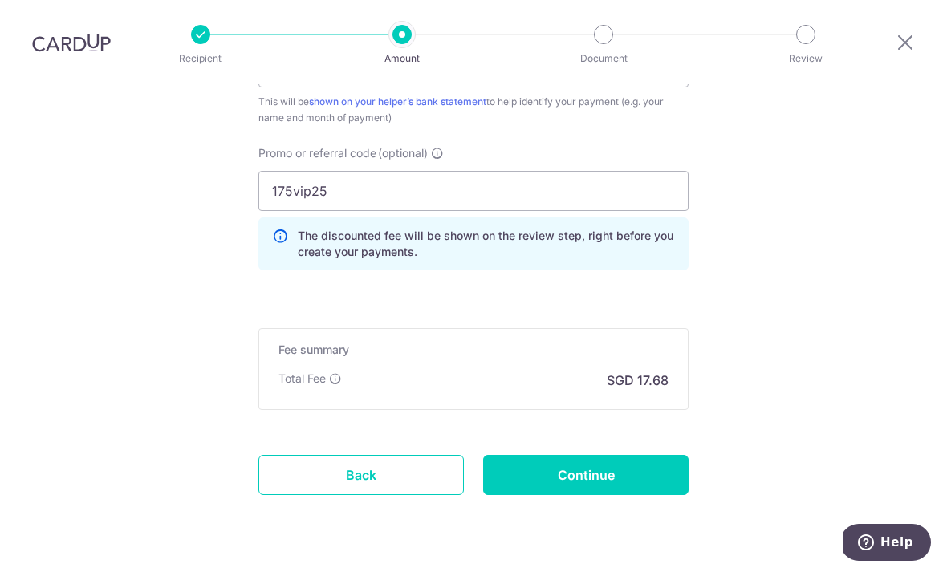
scroll to position [1073, 0]
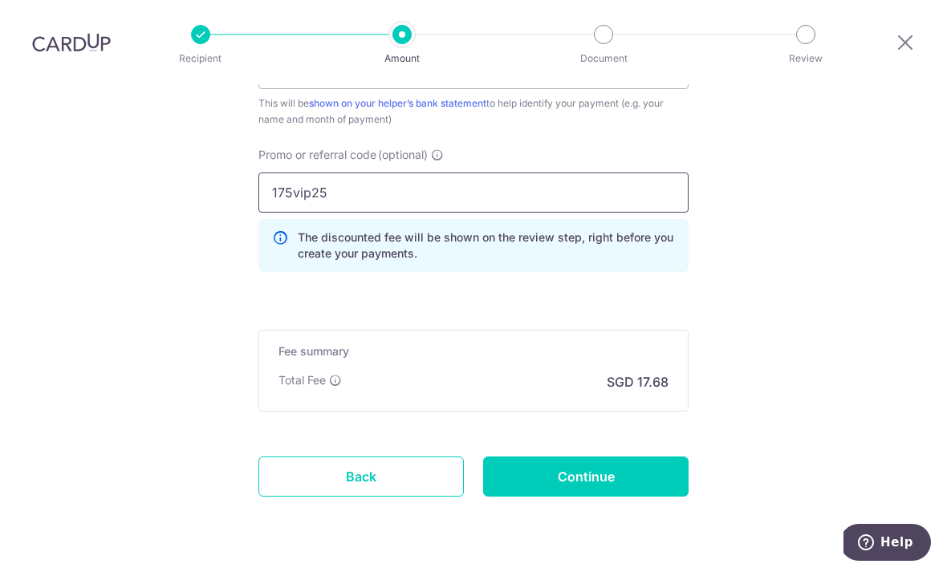
type input "175vip25"
click at [616, 457] on input "Continue" at bounding box center [585, 477] width 205 height 40
type input "Create Schedule"
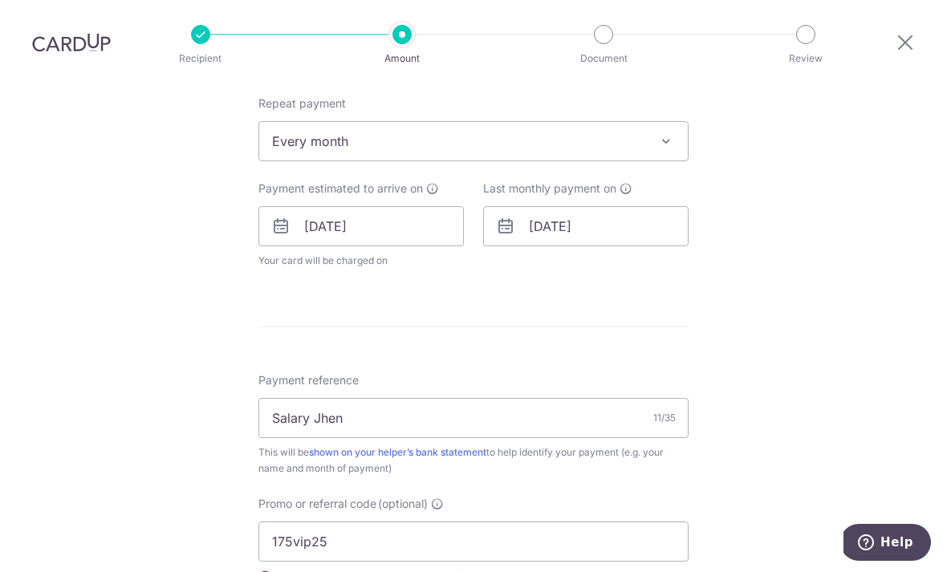
scroll to position [590, 0]
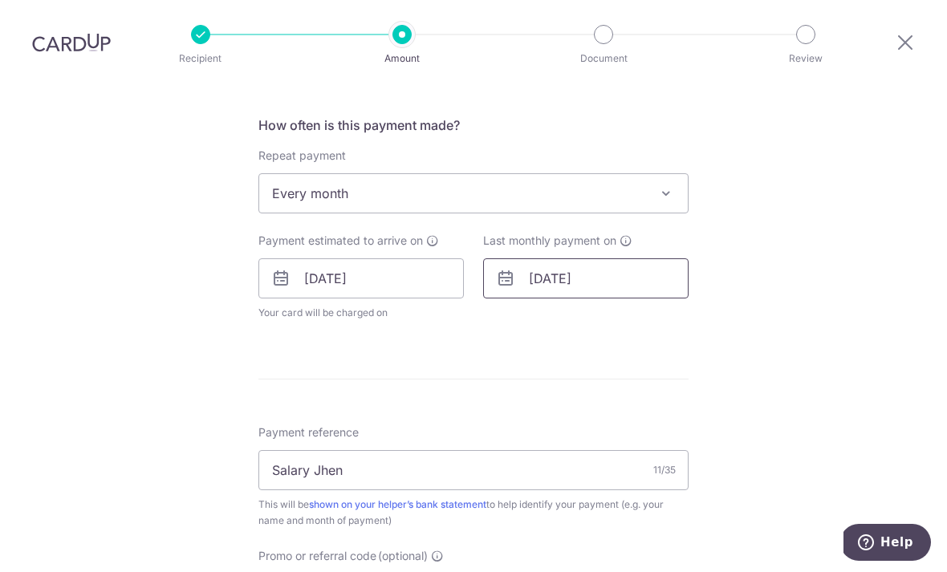
click at [656, 258] on input "[DATE]" at bounding box center [585, 278] width 205 height 40
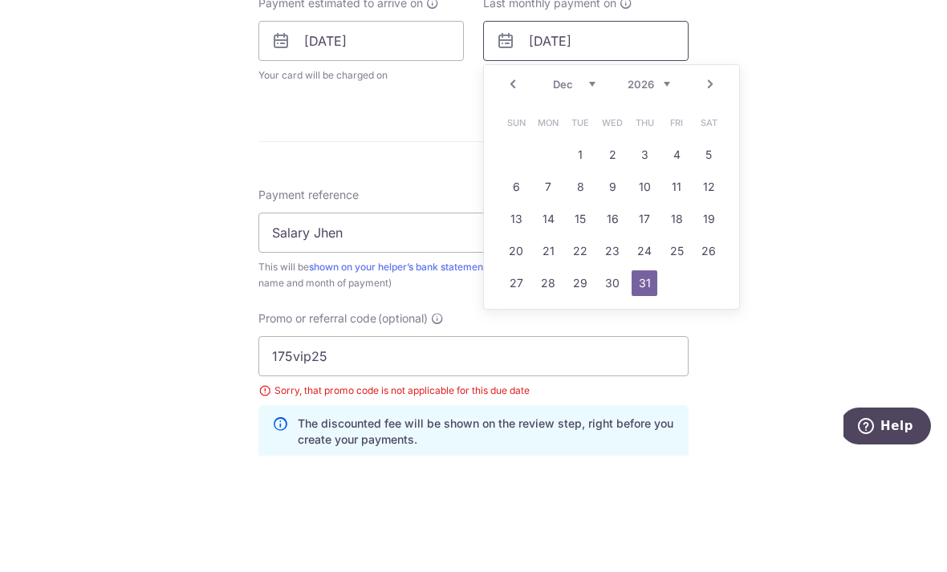
scroll to position [720, 0]
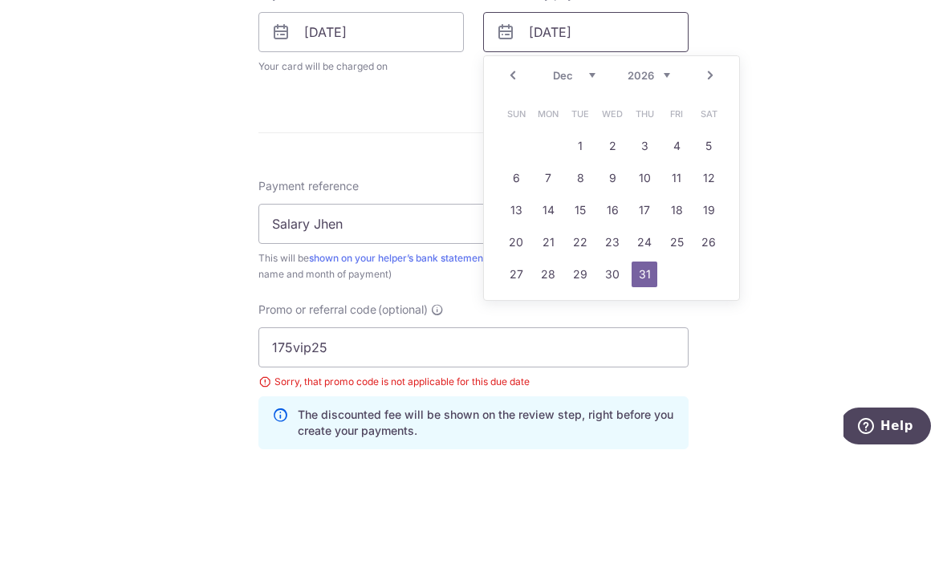
type input "[DATE]"
click at [650, 378] on link "31" at bounding box center [645, 391] width 26 height 26
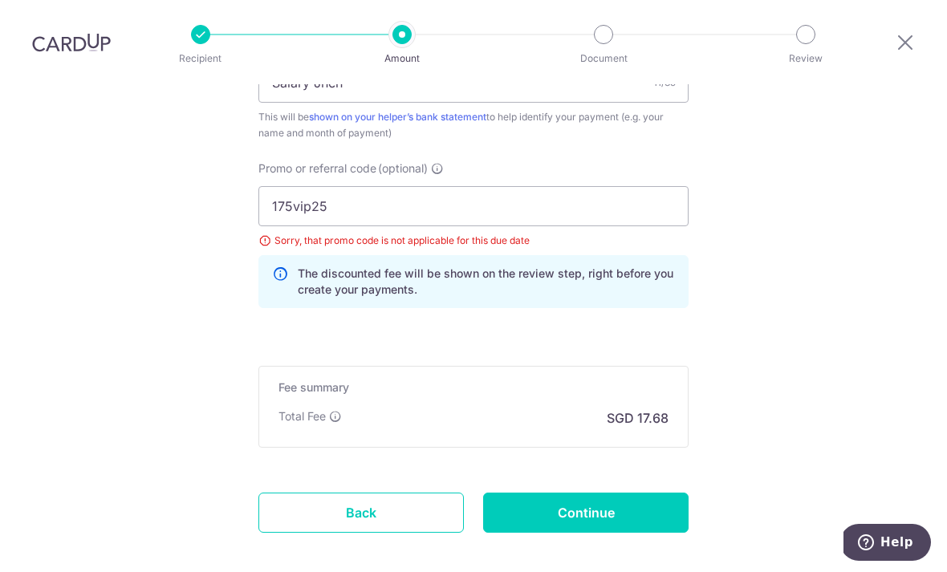
scroll to position [1051, 0]
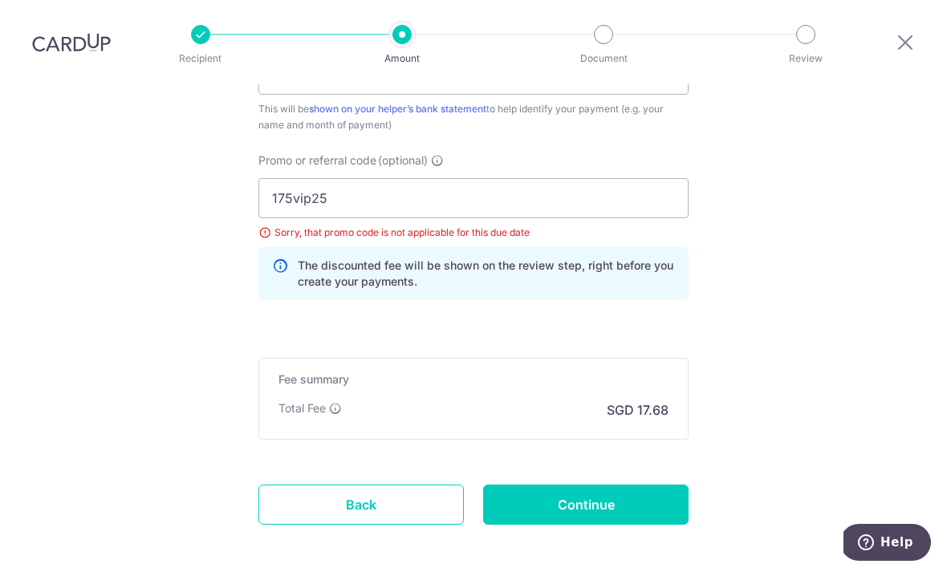
click at [612, 485] on input "Continue" at bounding box center [585, 505] width 205 height 40
type input "Update Schedule"
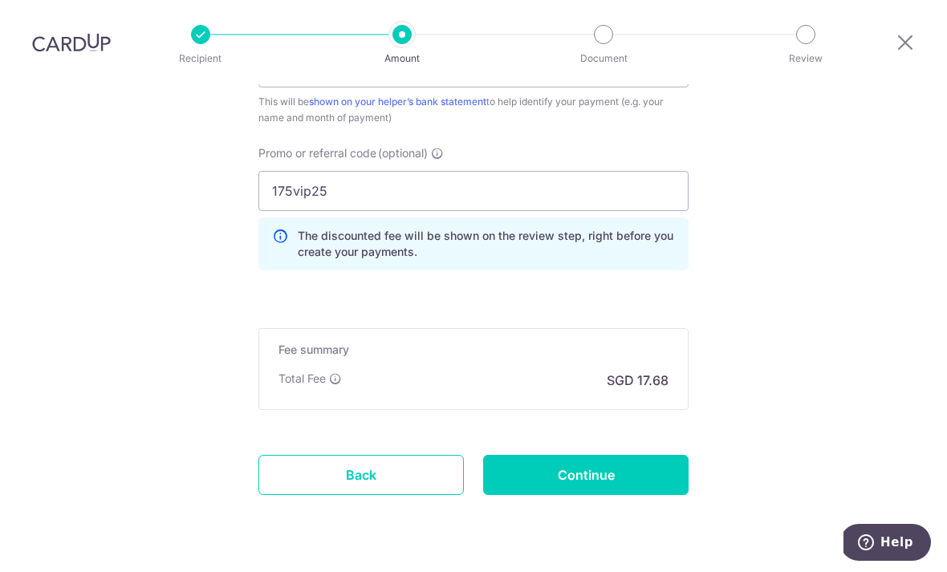
scroll to position [991, 0]
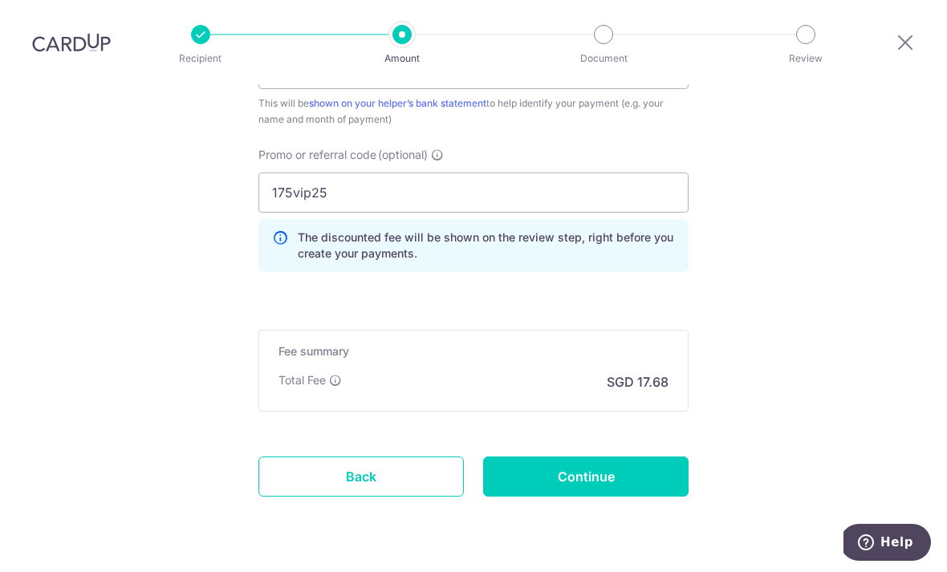
click at [391, 457] on link "Back" at bounding box center [360, 477] width 205 height 40
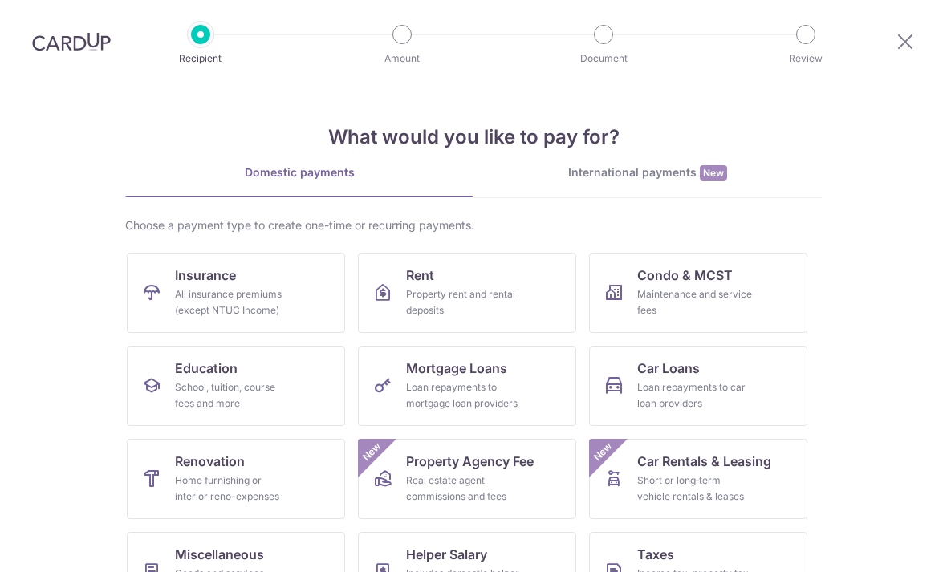
click at [446, 289] on div "Property rent and rental deposits" at bounding box center [464, 303] width 116 height 32
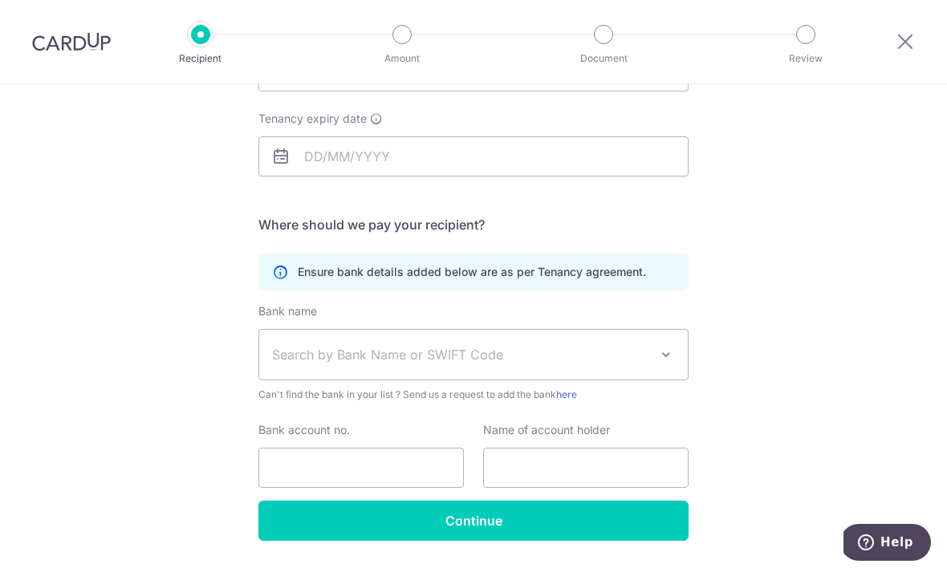
scroll to position [231, 0]
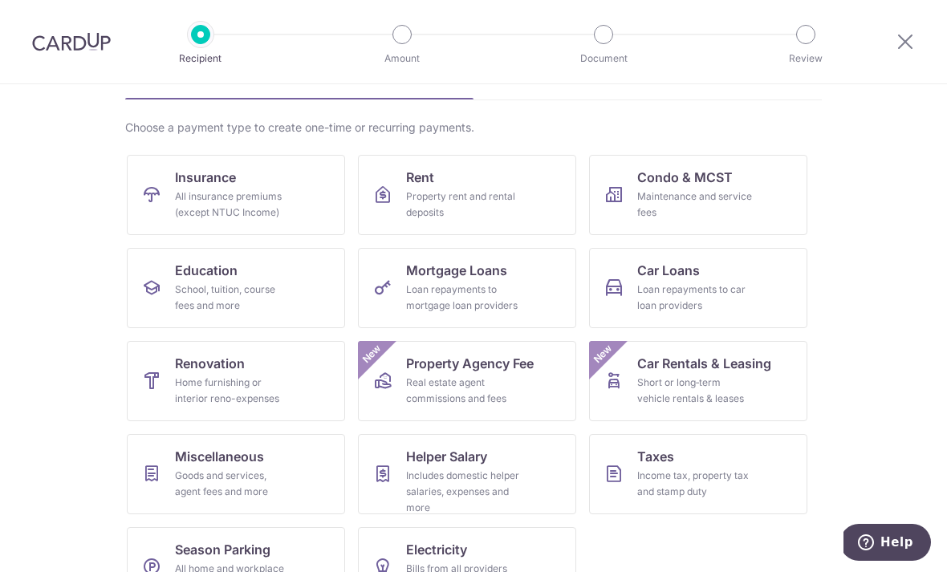
scroll to position [96, 0]
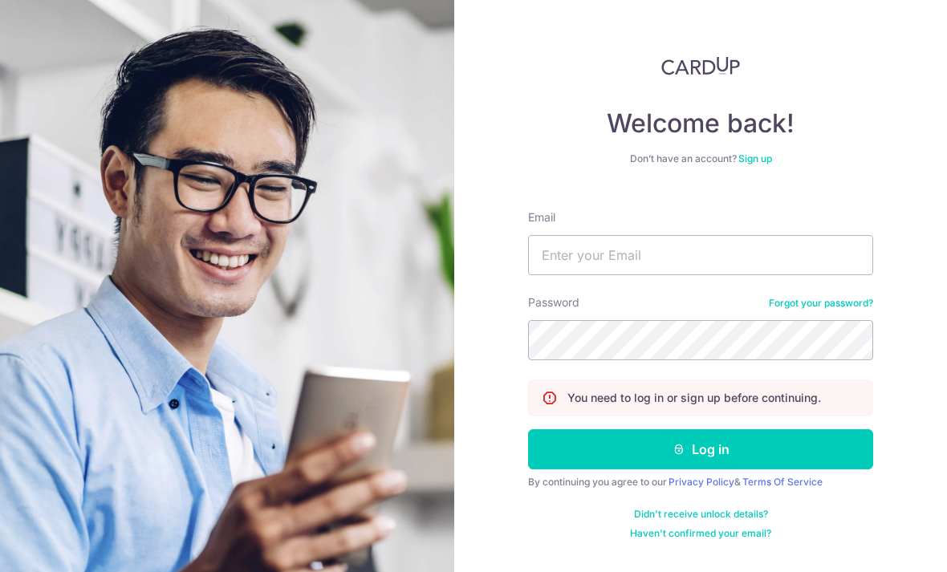
scroll to position [51, 0]
